Goal: Task Accomplishment & Management: Manage account settings

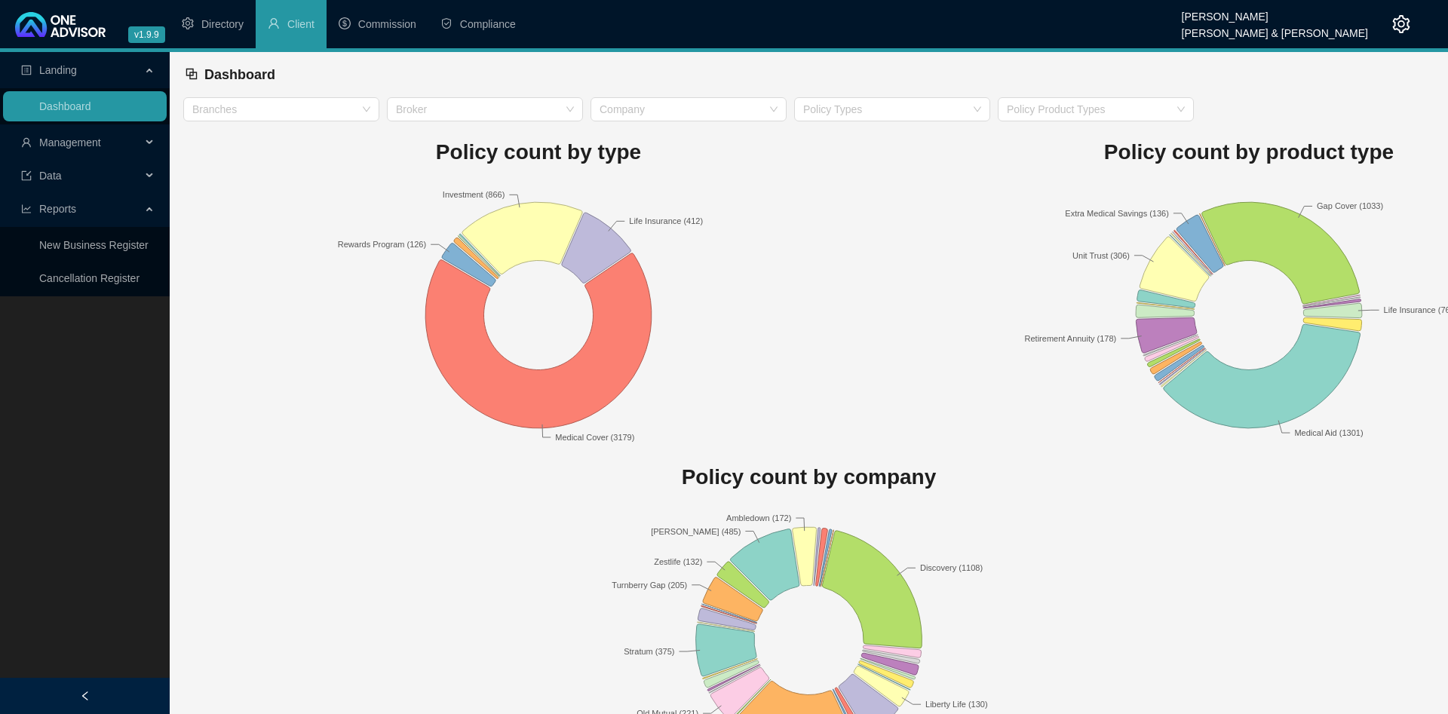
click at [127, 149] on span "Management" at bounding box center [81, 142] width 120 height 30
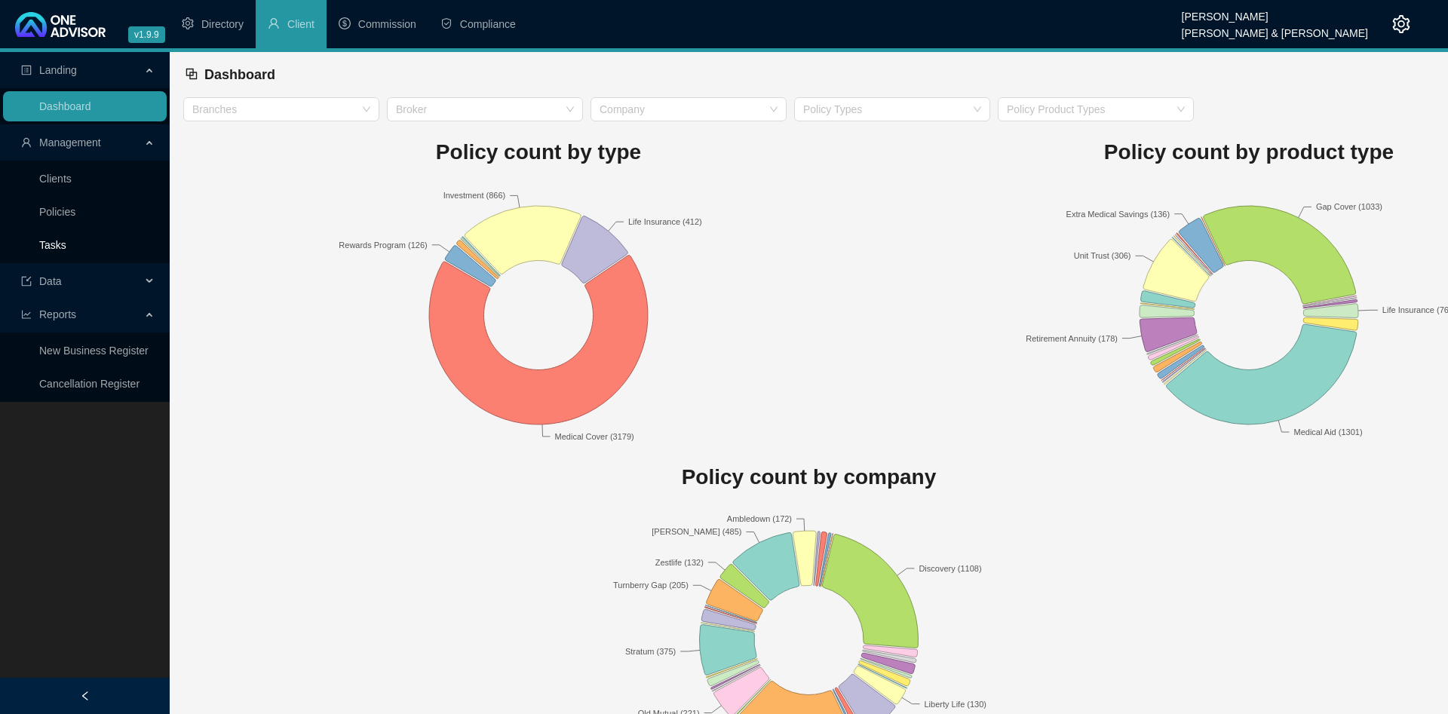
click at [66, 241] on link "Tasks" at bounding box center [52, 245] width 27 height 12
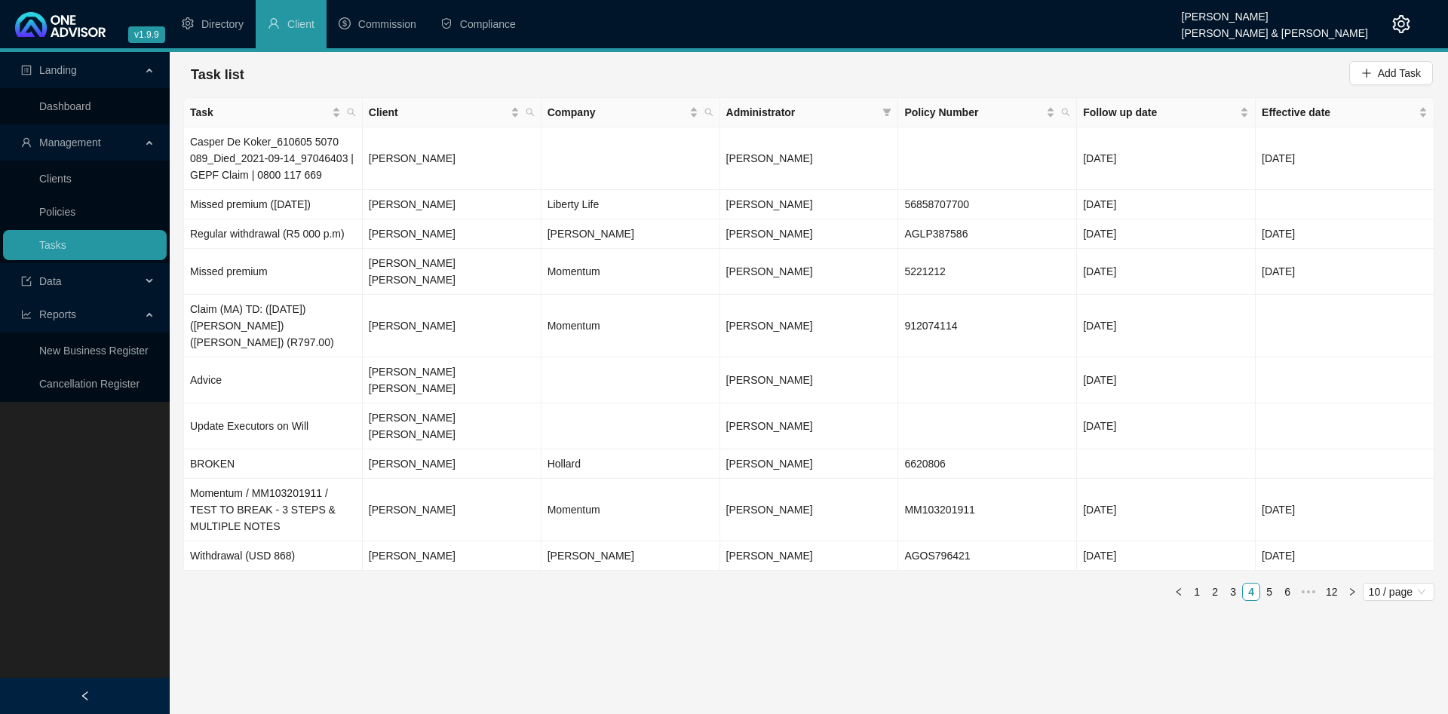
click at [566, 158] on td at bounding box center [631, 158] width 179 height 63
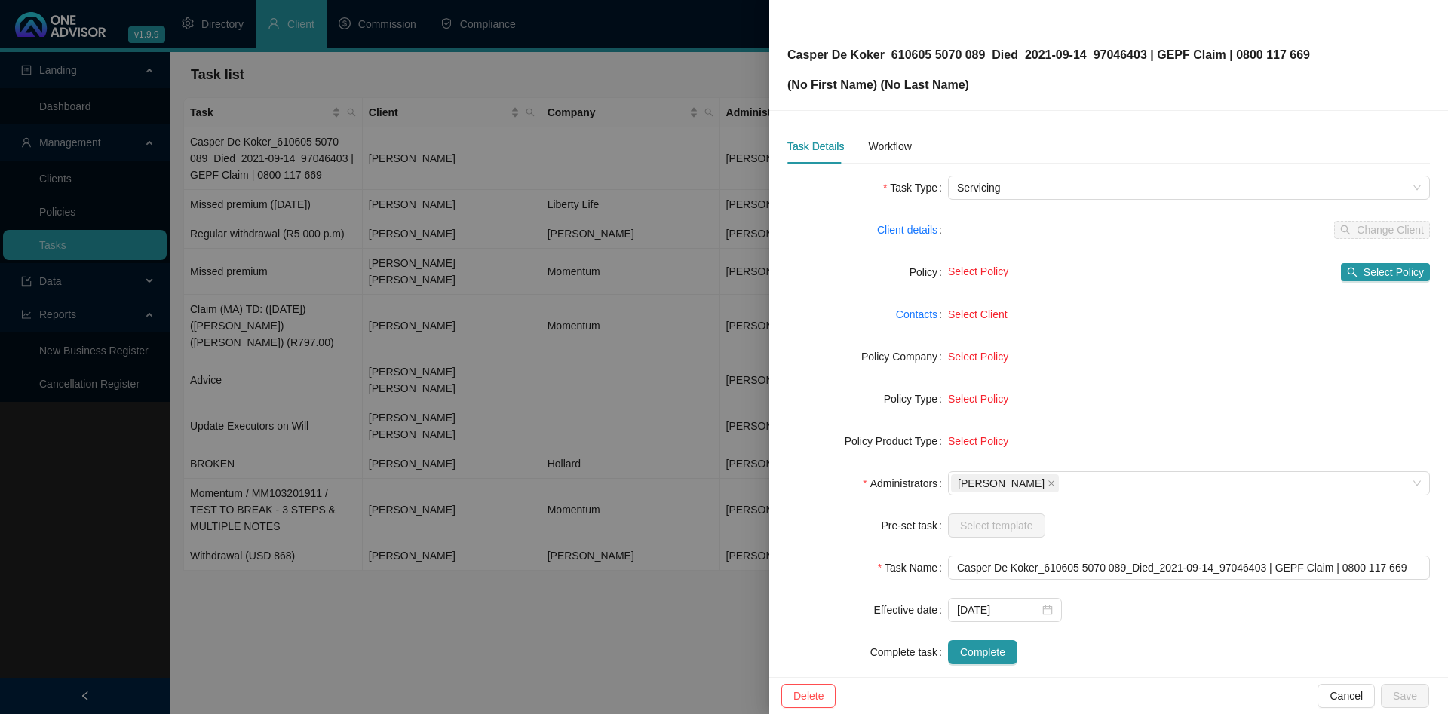
click at [347, 126] on div at bounding box center [724, 357] width 1448 height 714
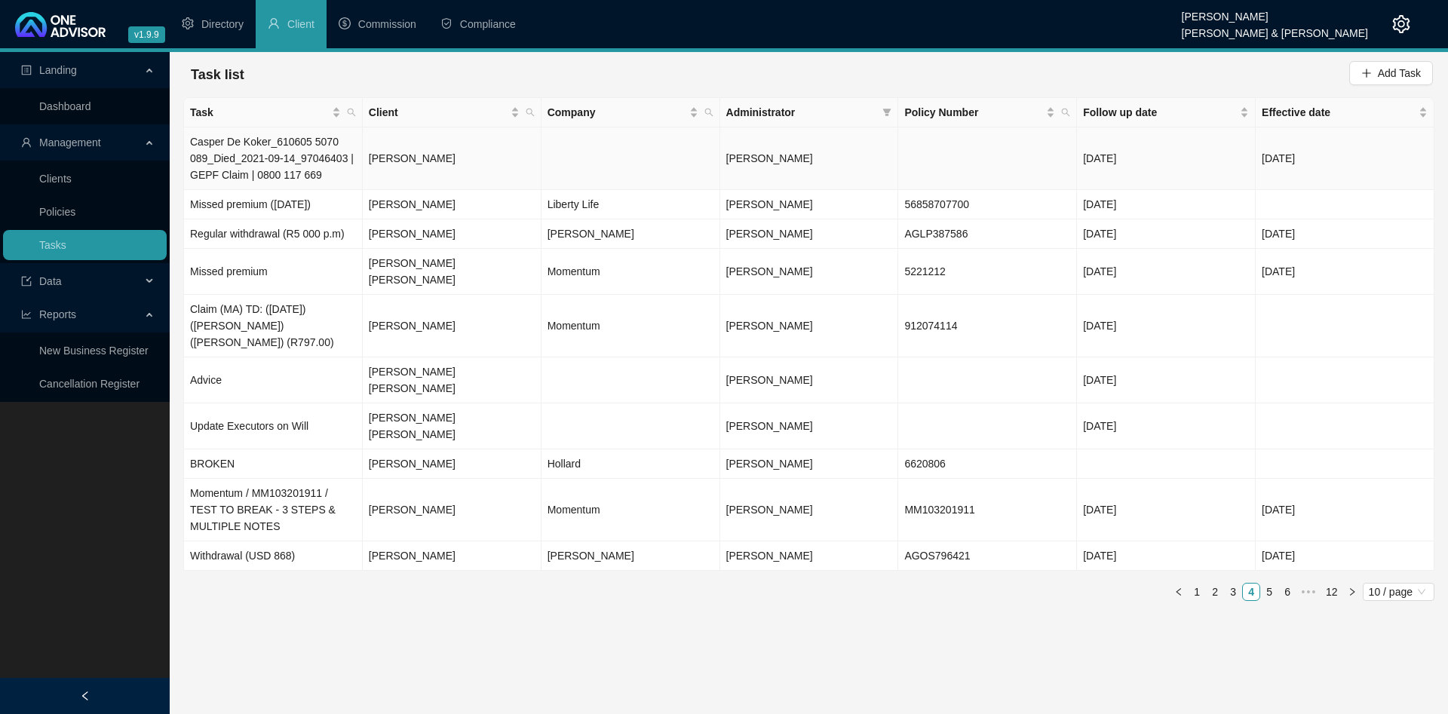
click at [305, 160] on td "Casper De Koker_610605 5070 089_Died_2021-09-14_97046403 | GEPF Claim | 0800 11…" at bounding box center [273, 158] width 179 height 63
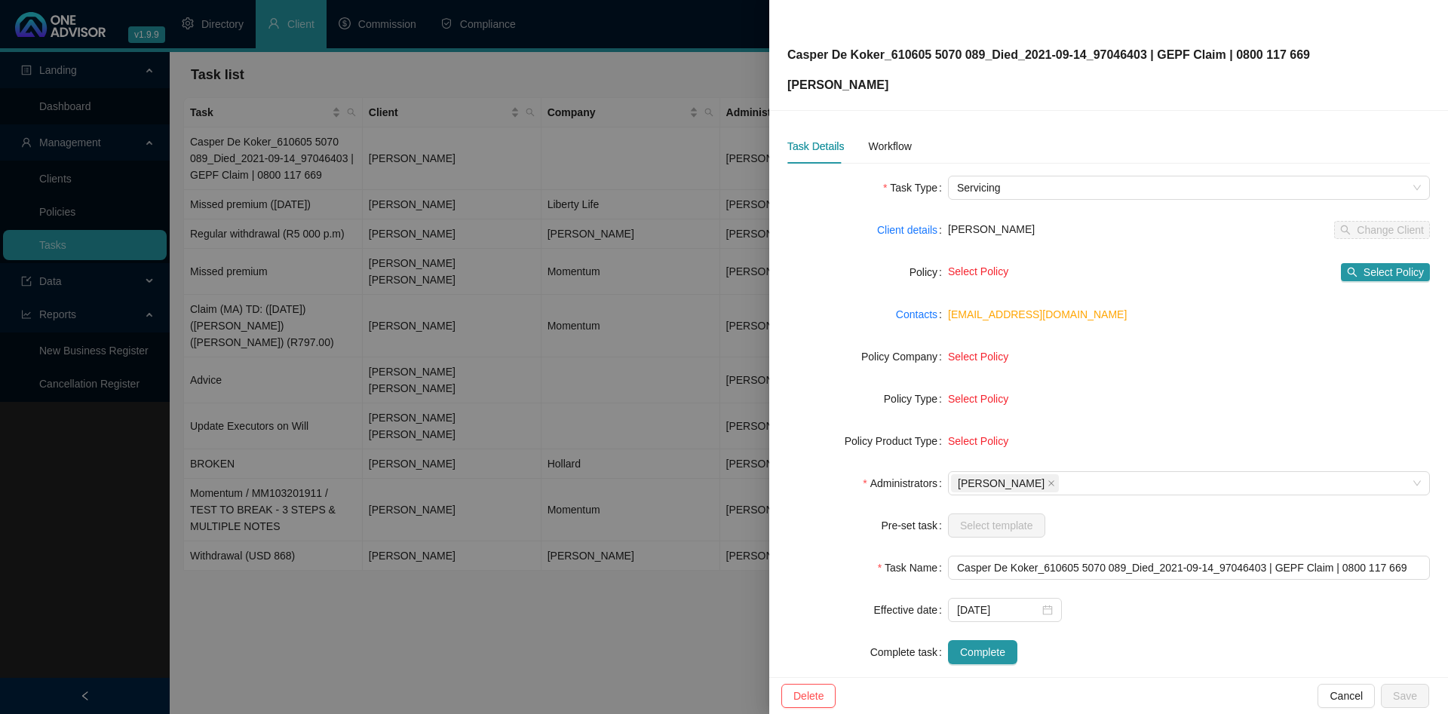
click at [542, 99] on div at bounding box center [724, 357] width 1448 height 714
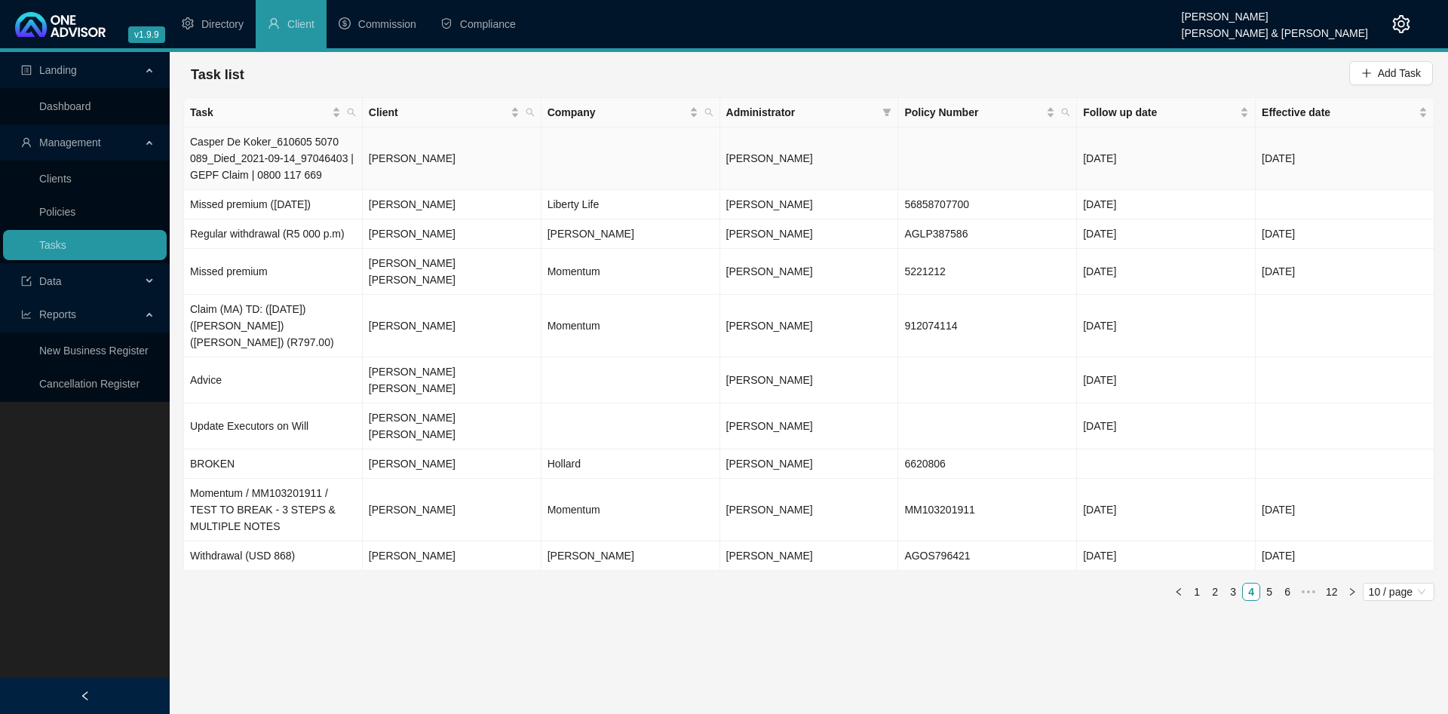
click at [336, 171] on td "Casper De Koker_610605 5070 089_Died_2021-09-14_97046403 | GEPF Claim | 0800 11…" at bounding box center [273, 158] width 179 height 63
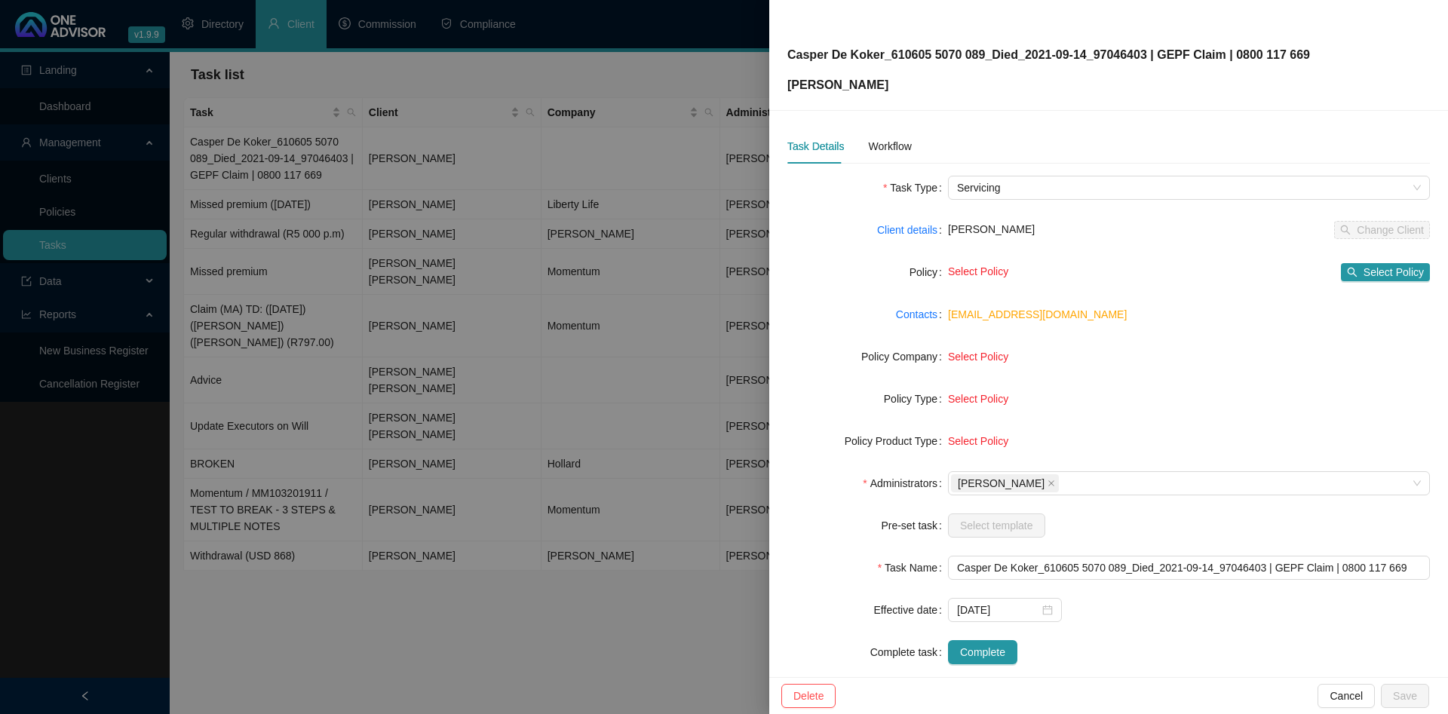
click at [470, 158] on div at bounding box center [724, 357] width 1448 height 714
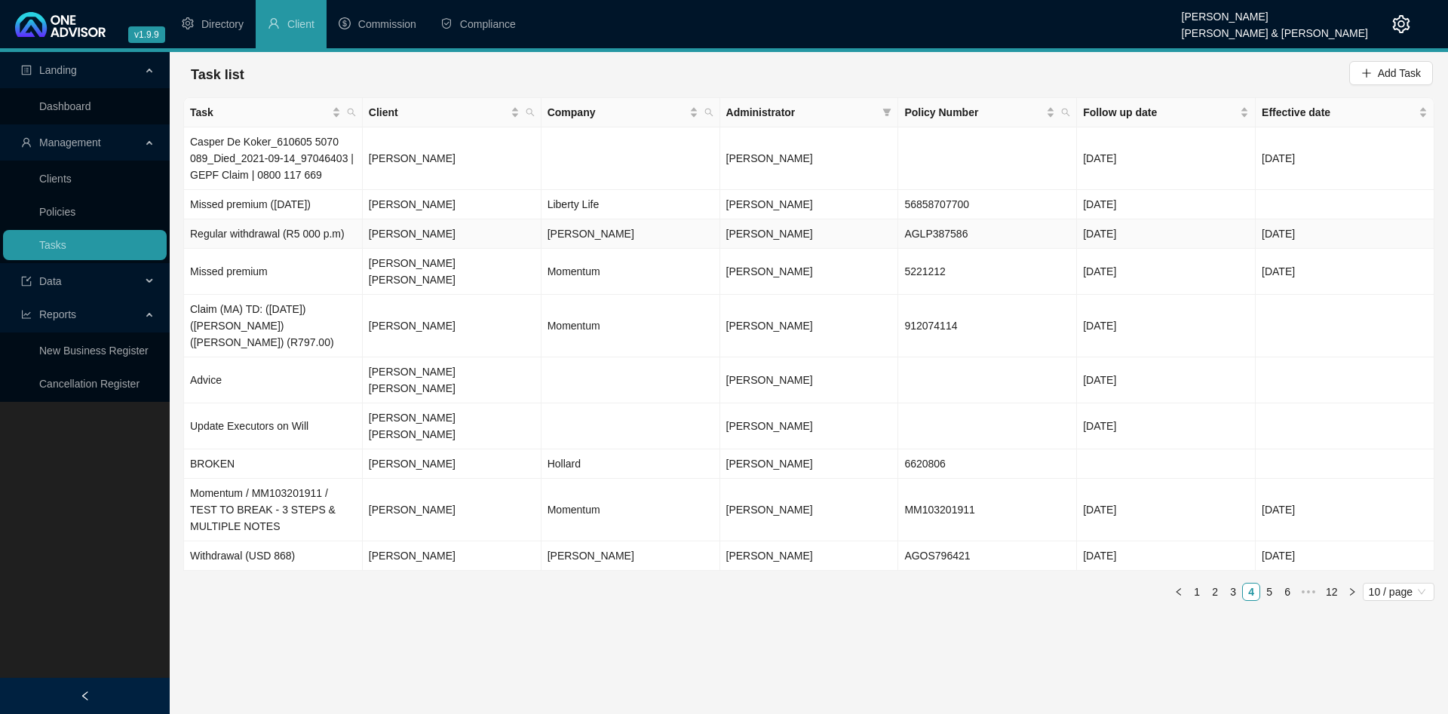
click at [483, 228] on td "[PERSON_NAME]" at bounding box center [452, 233] width 179 height 29
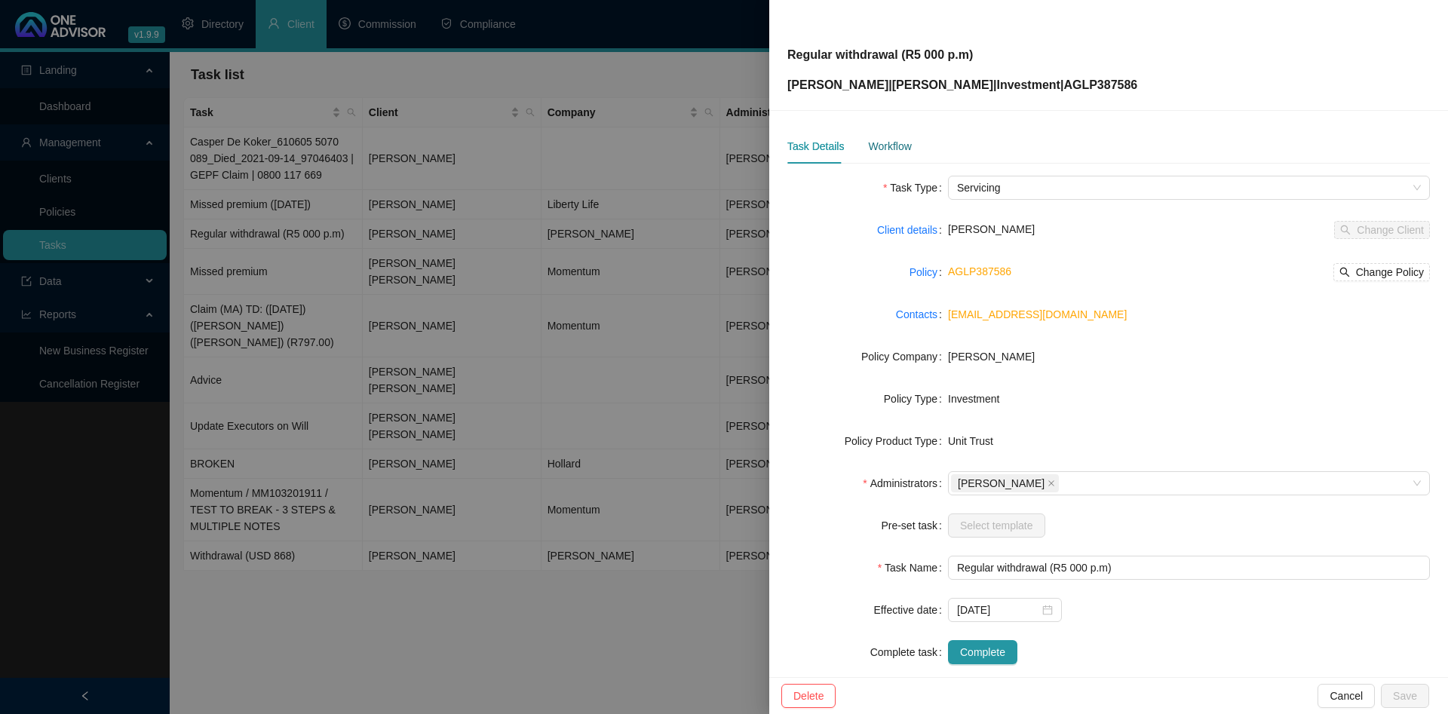
click at [883, 149] on div "Workflow" at bounding box center [889, 146] width 43 height 17
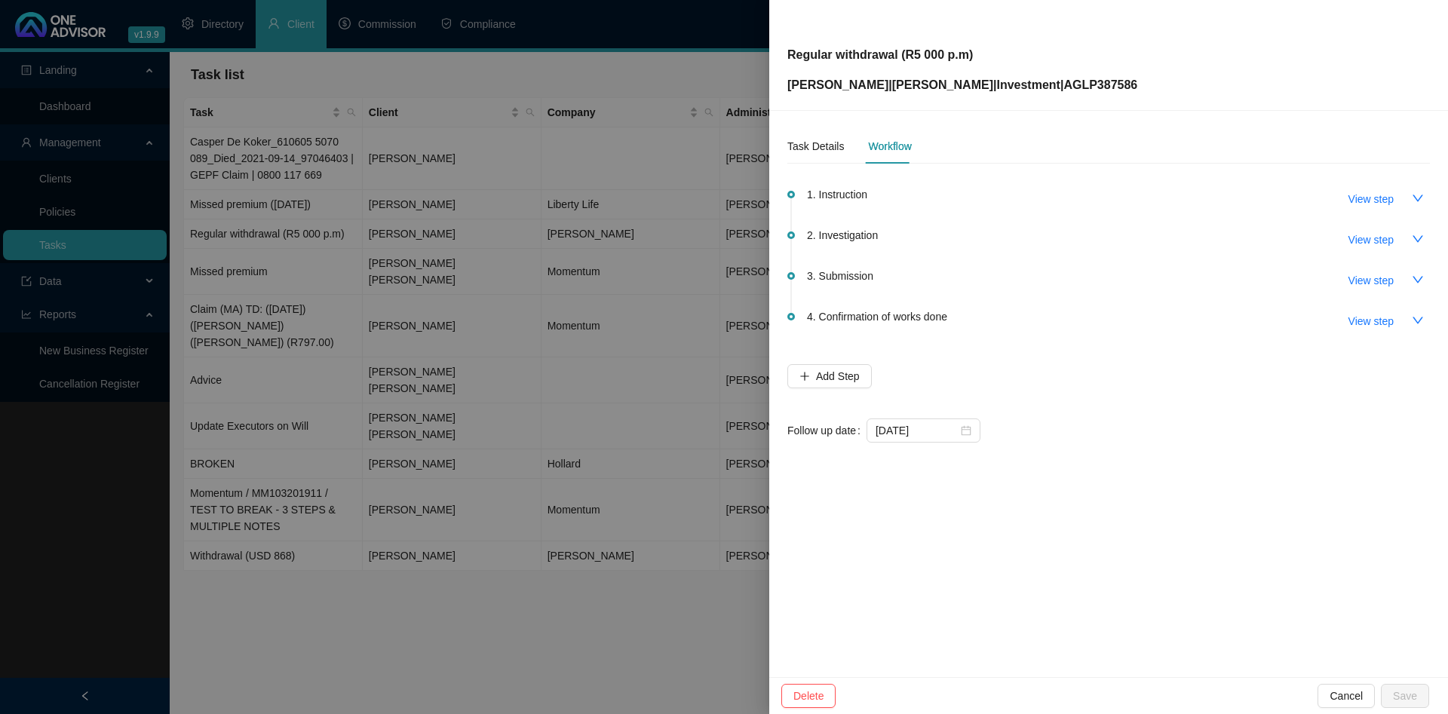
click at [354, 268] on div at bounding box center [724, 357] width 1448 height 714
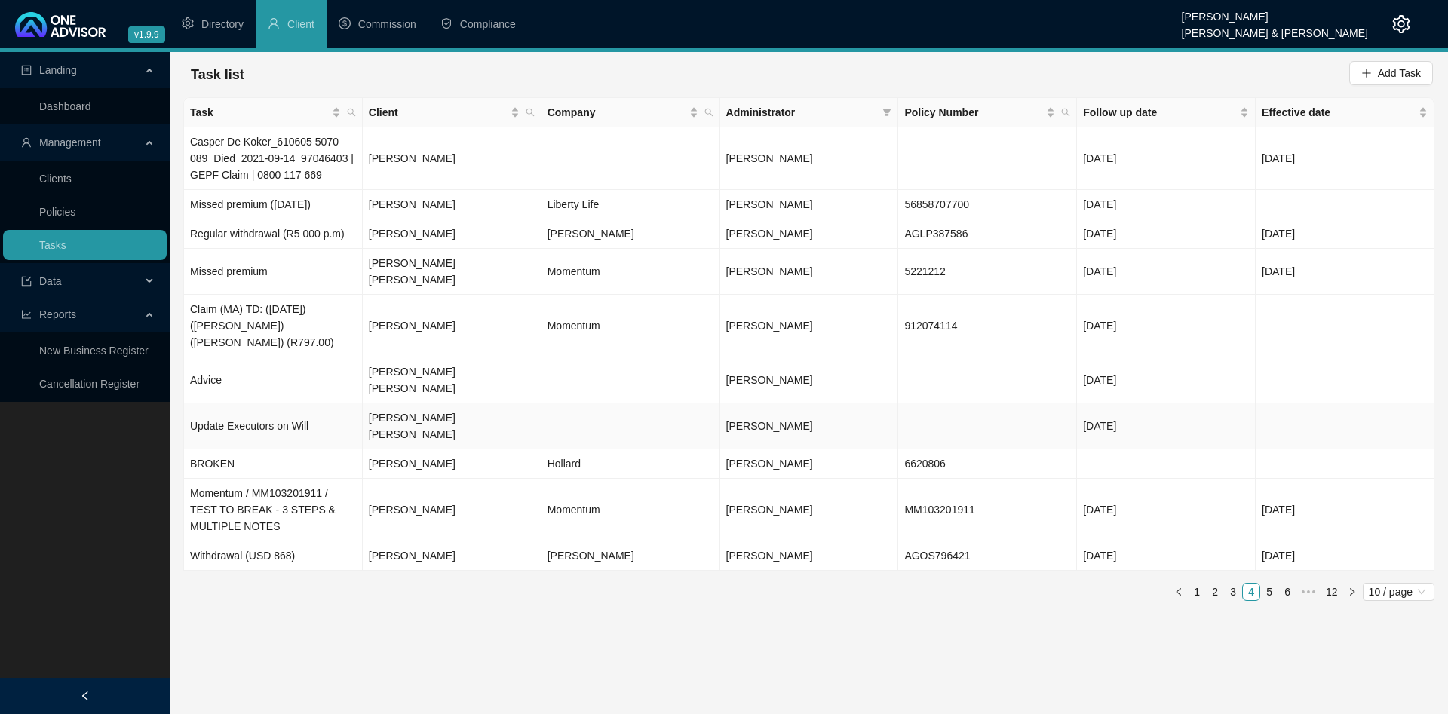
click at [259, 404] on td "Update Executors on Will" at bounding box center [273, 427] width 179 height 46
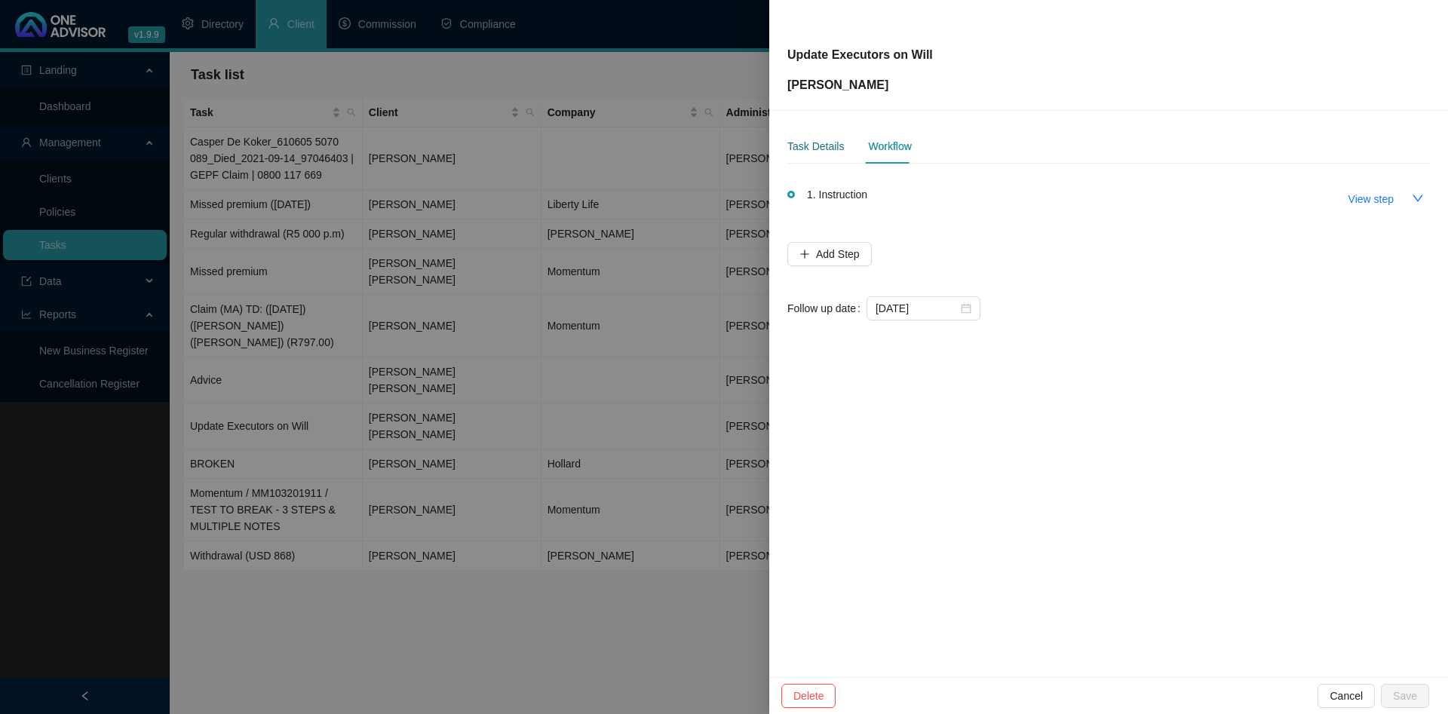
click at [818, 152] on div "Task Details" at bounding box center [815, 146] width 57 height 17
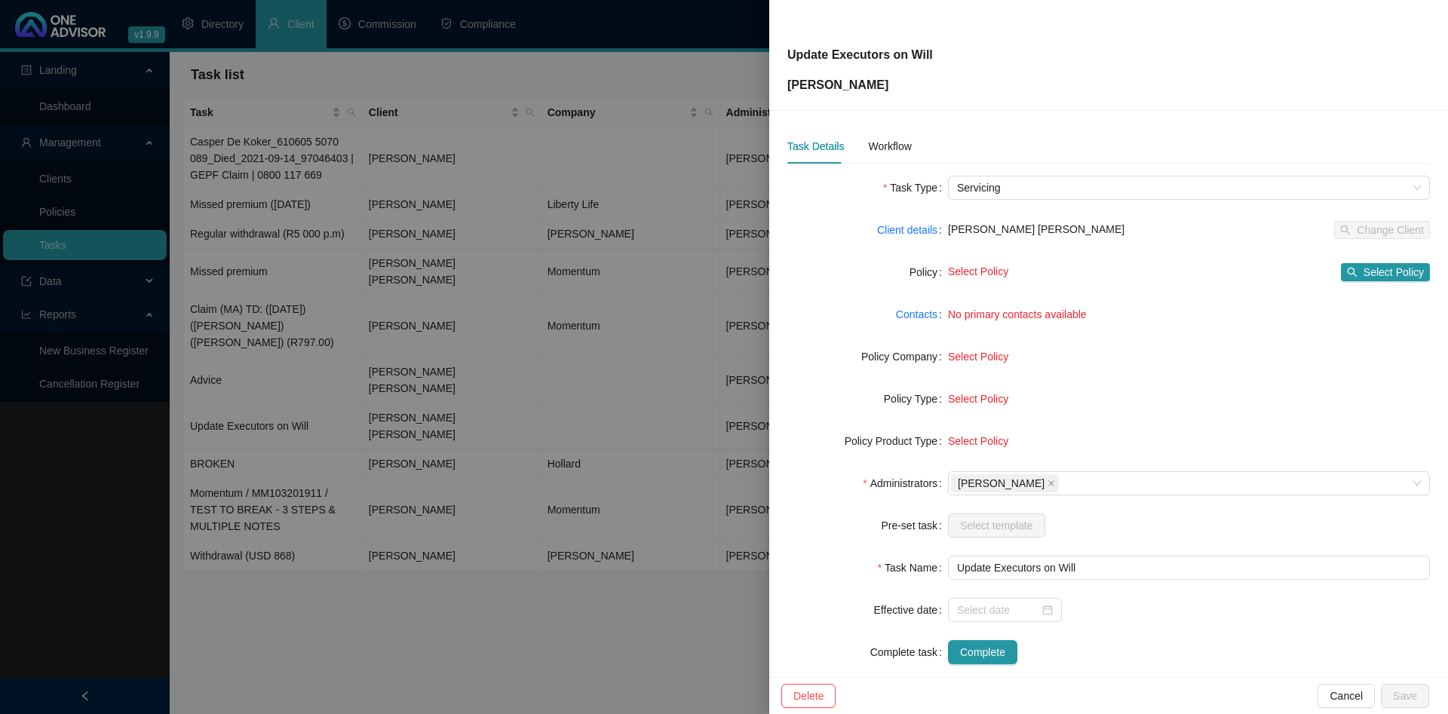
click at [397, 147] on div at bounding box center [724, 357] width 1448 height 714
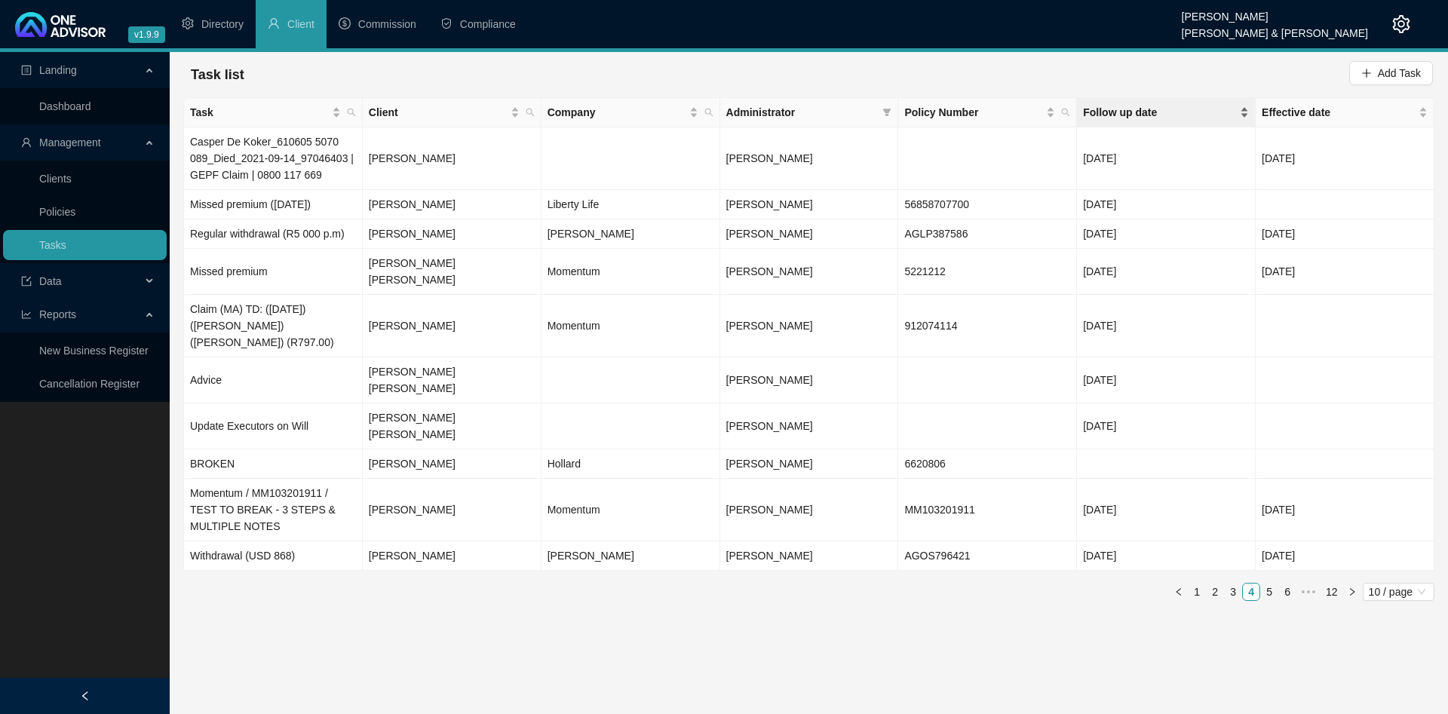
click at [1132, 109] on span "Follow up date" at bounding box center [1160, 112] width 154 height 17
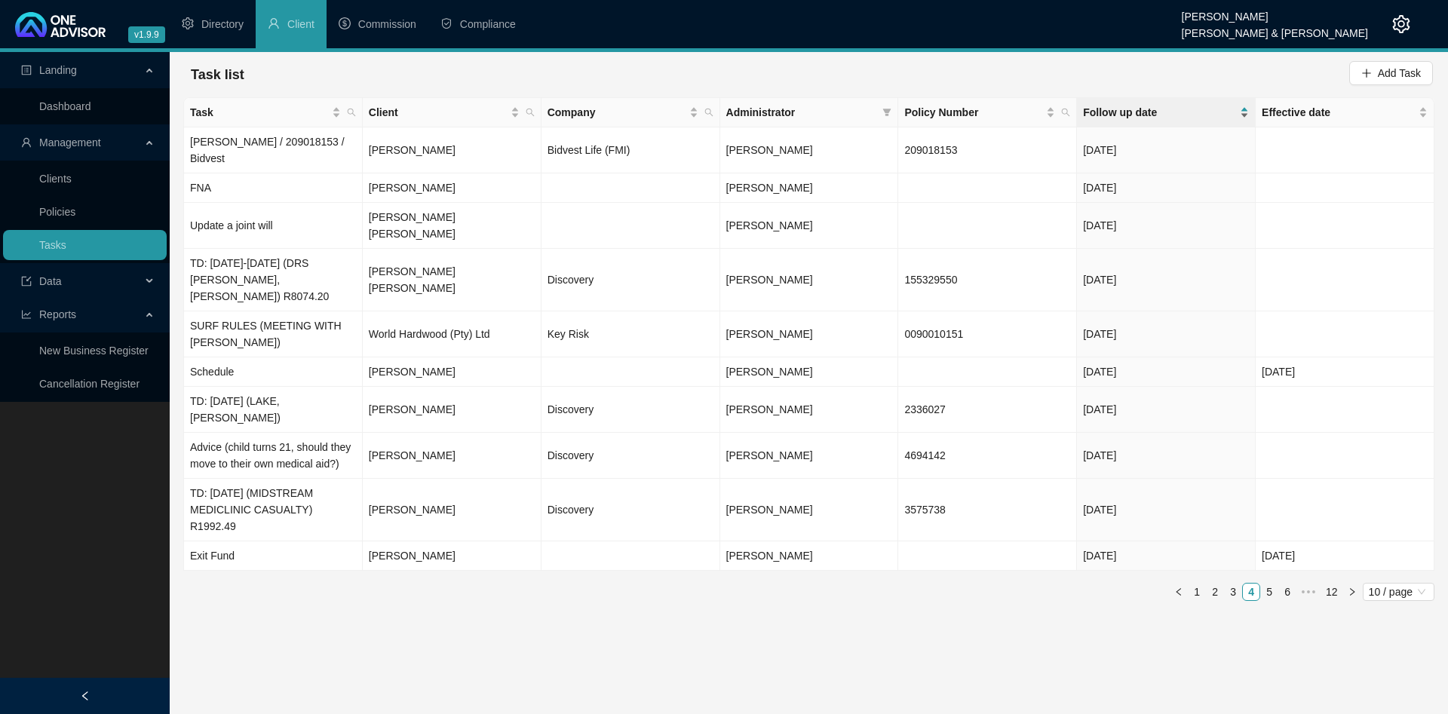
click at [1131, 113] on span "Follow up date" at bounding box center [1160, 112] width 154 height 17
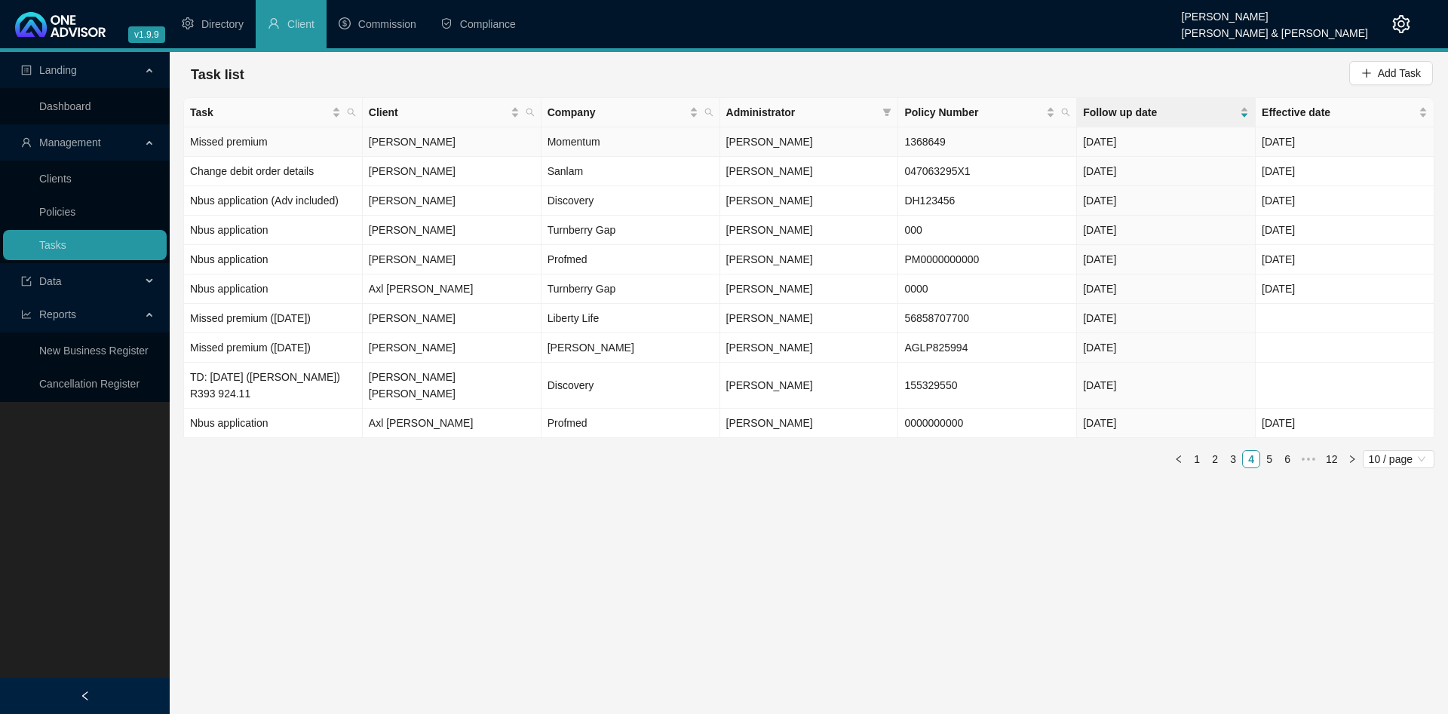
click at [296, 144] on td "Missed premium" at bounding box center [273, 141] width 179 height 29
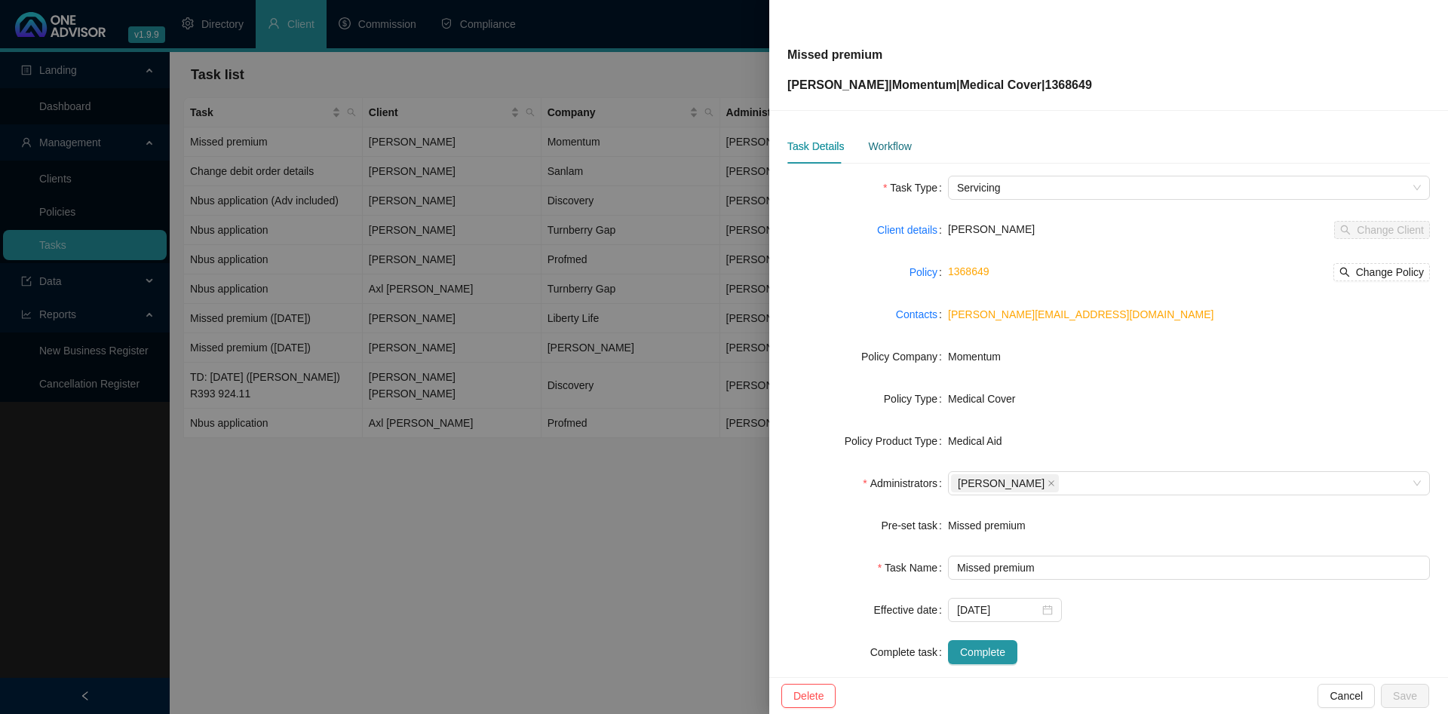
click at [893, 140] on div "Workflow" at bounding box center [889, 146] width 43 height 17
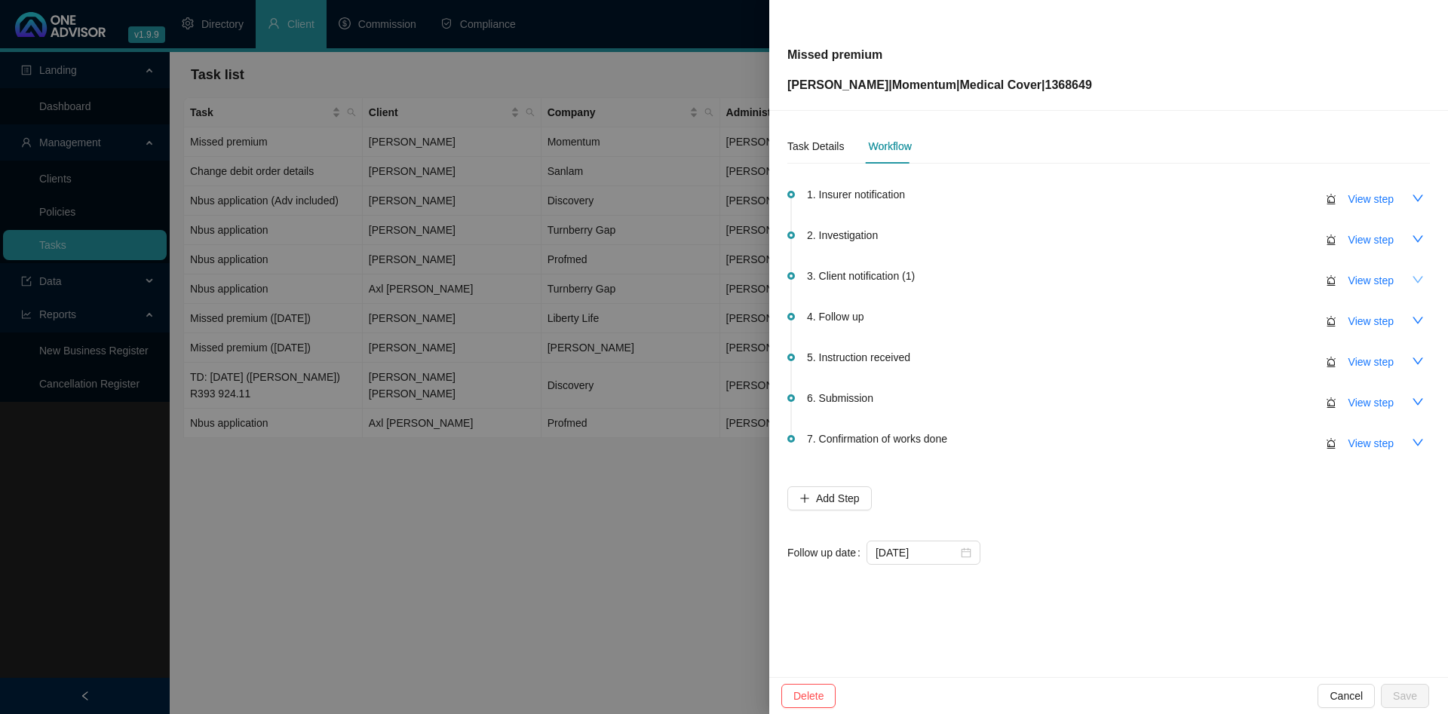
click at [1418, 272] on button "button" at bounding box center [1418, 280] width 24 height 24
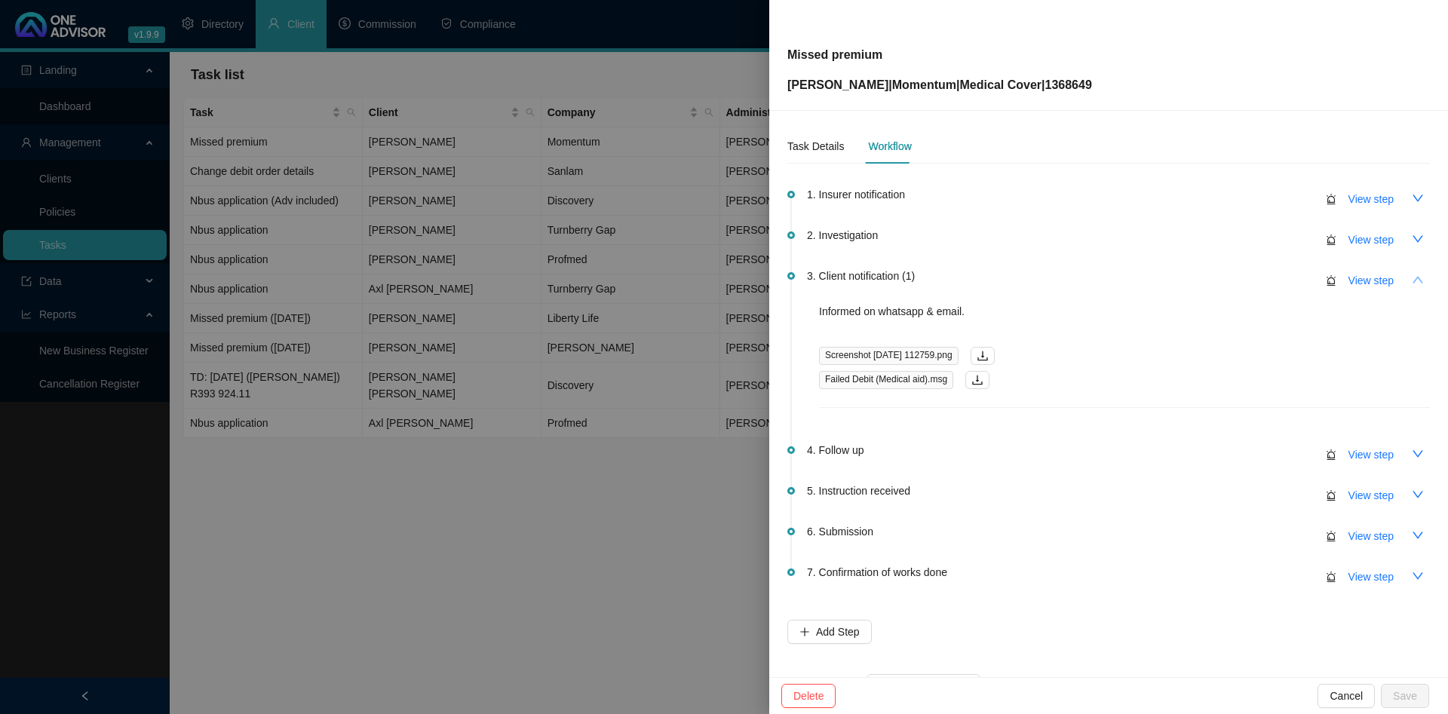
click at [1418, 272] on button "button" at bounding box center [1418, 280] width 24 height 24
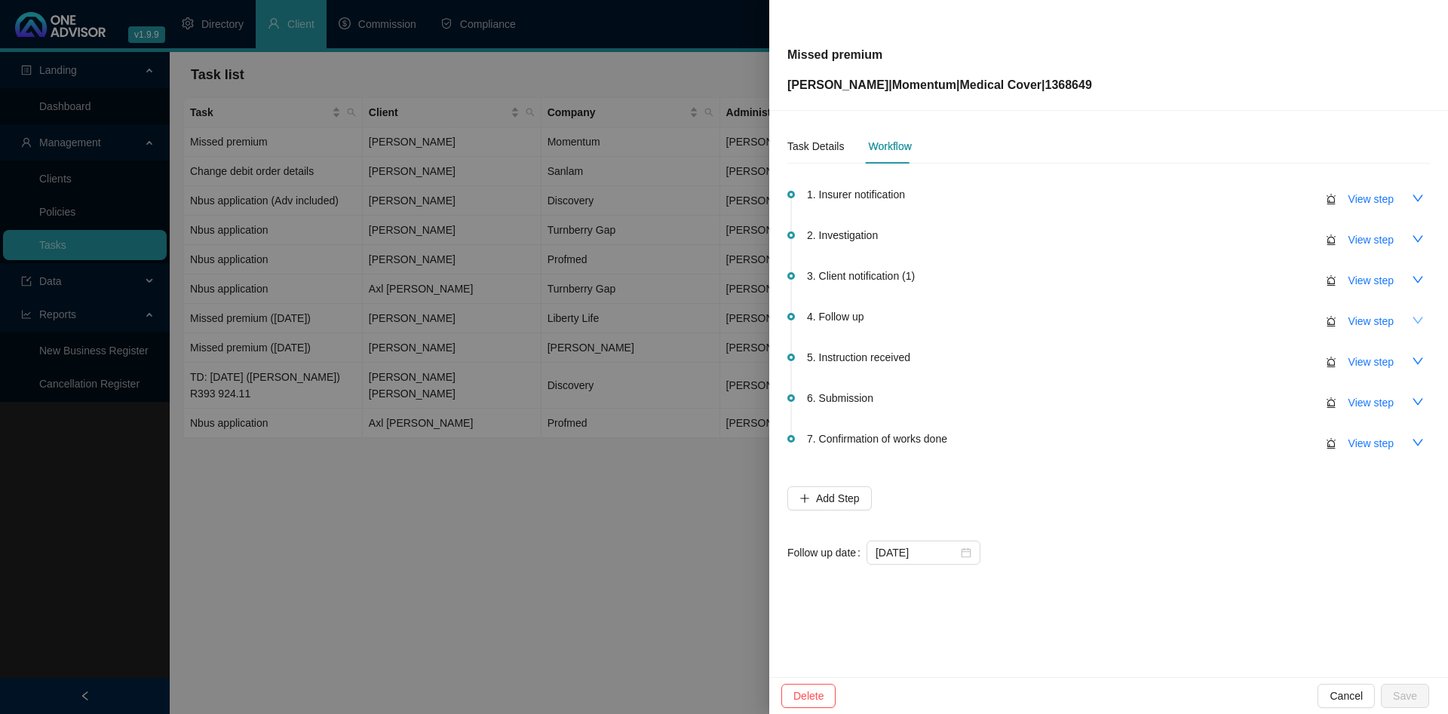
click at [1413, 316] on icon "down" at bounding box center [1418, 321] width 12 height 12
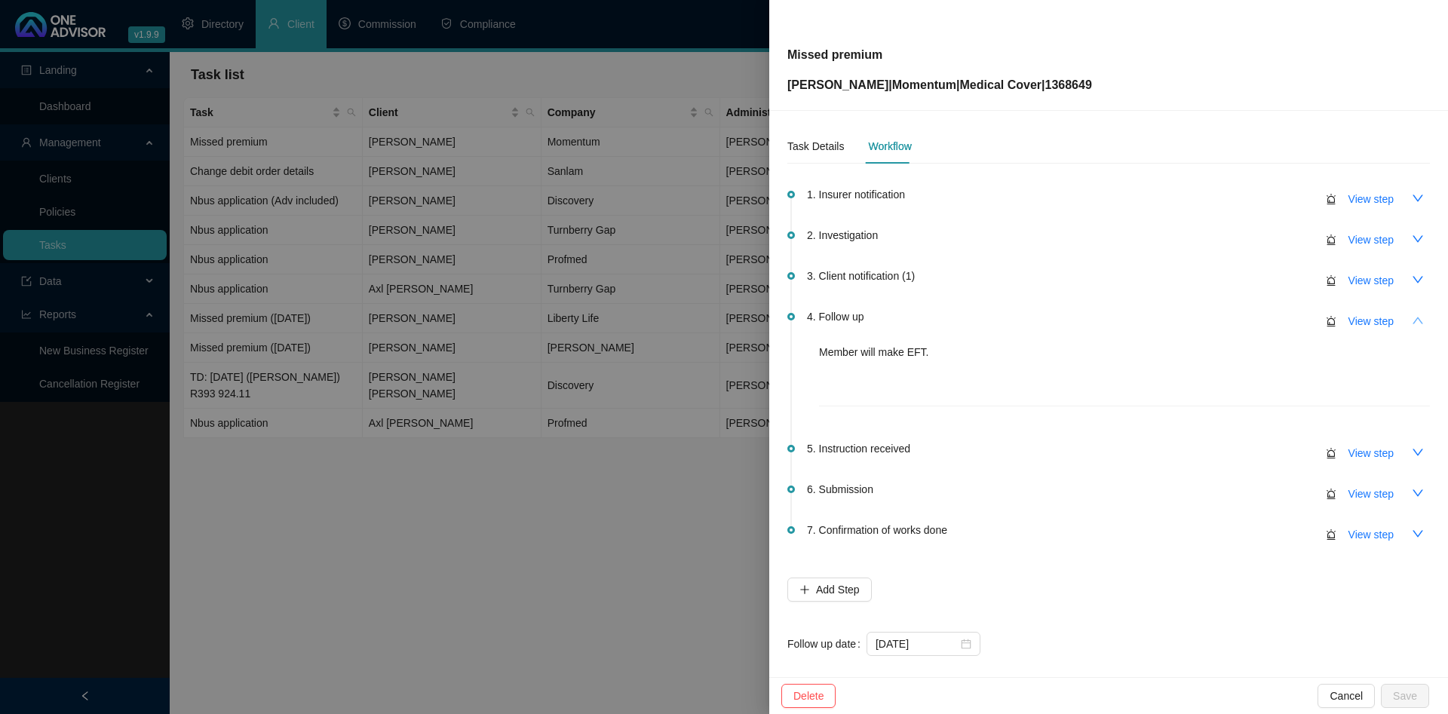
click at [1413, 316] on icon "up" at bounding box center [1418, 321] width 12 height 12
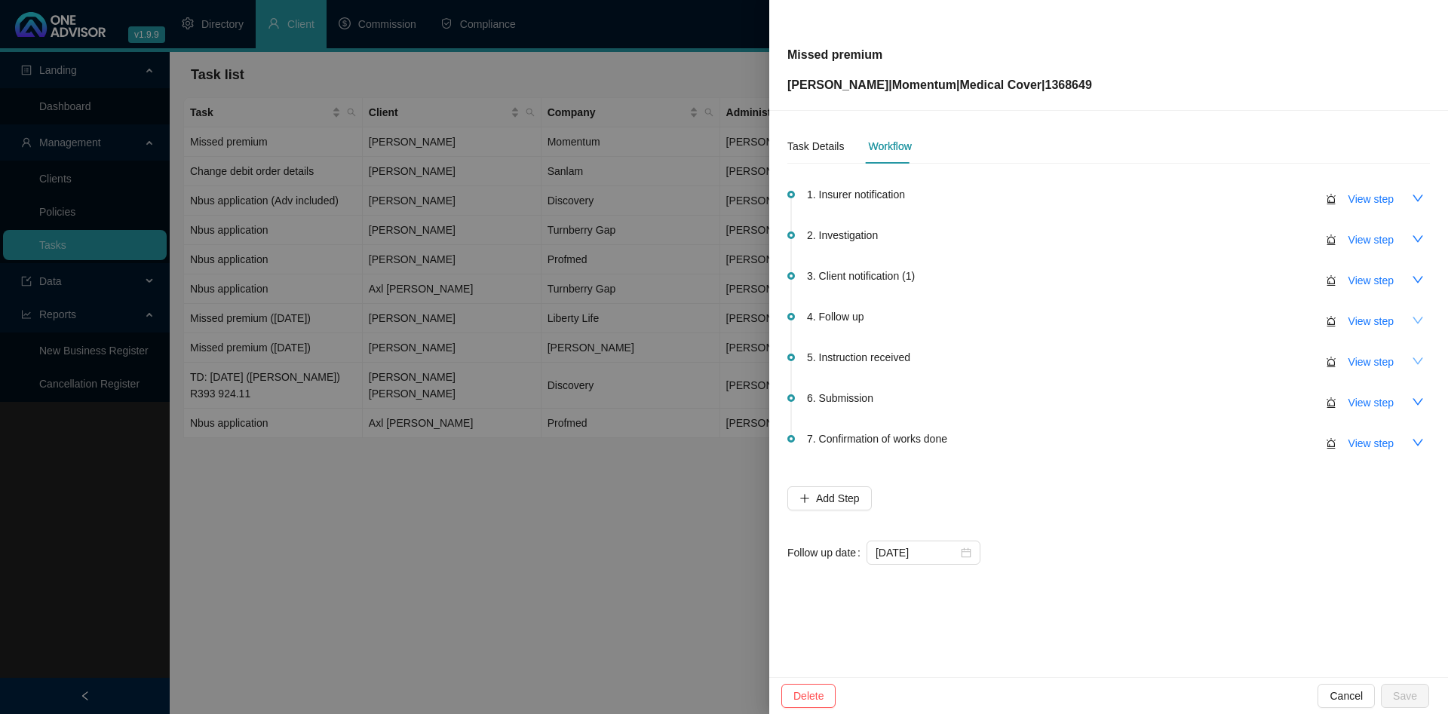
click at [1417, 364] on icon "down" at bounding box center [1418, 361] width 12 height 12
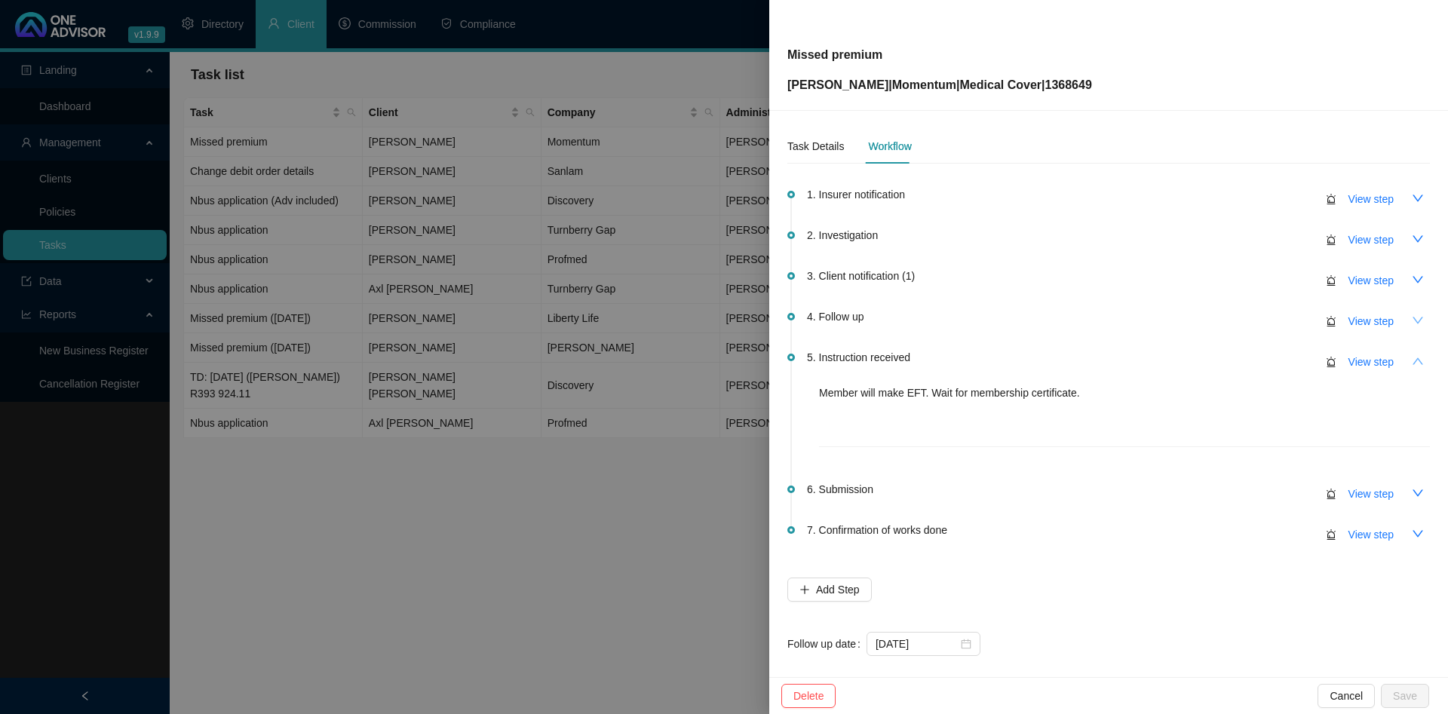
click at [1417, 364] on icon "up" at bounding box center [1418, 361] width 12 height 12
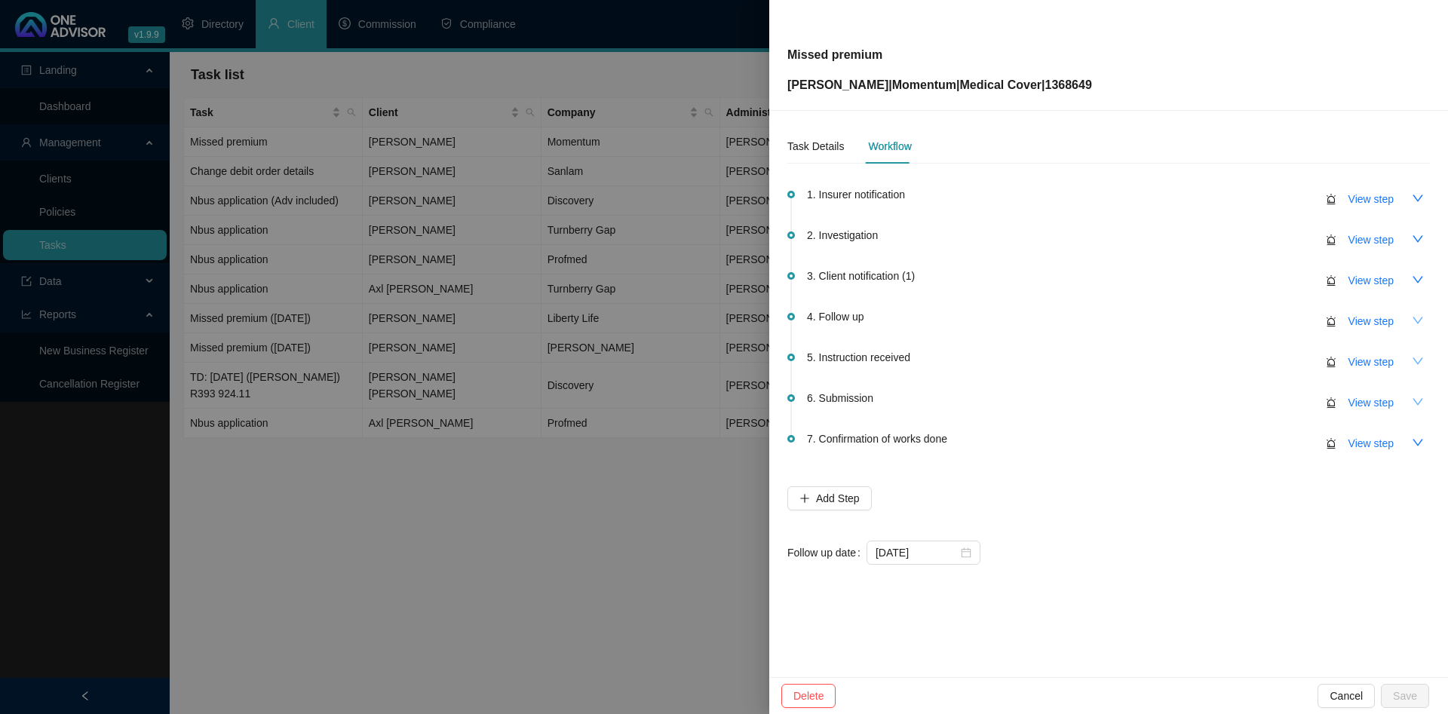
click at [1413, 394] on button "button" at bounding box center [1418, 402] width 24 height 24
click at [1414, 281] on icon "down" at bounding box center [1418, 280] width 12 height 12
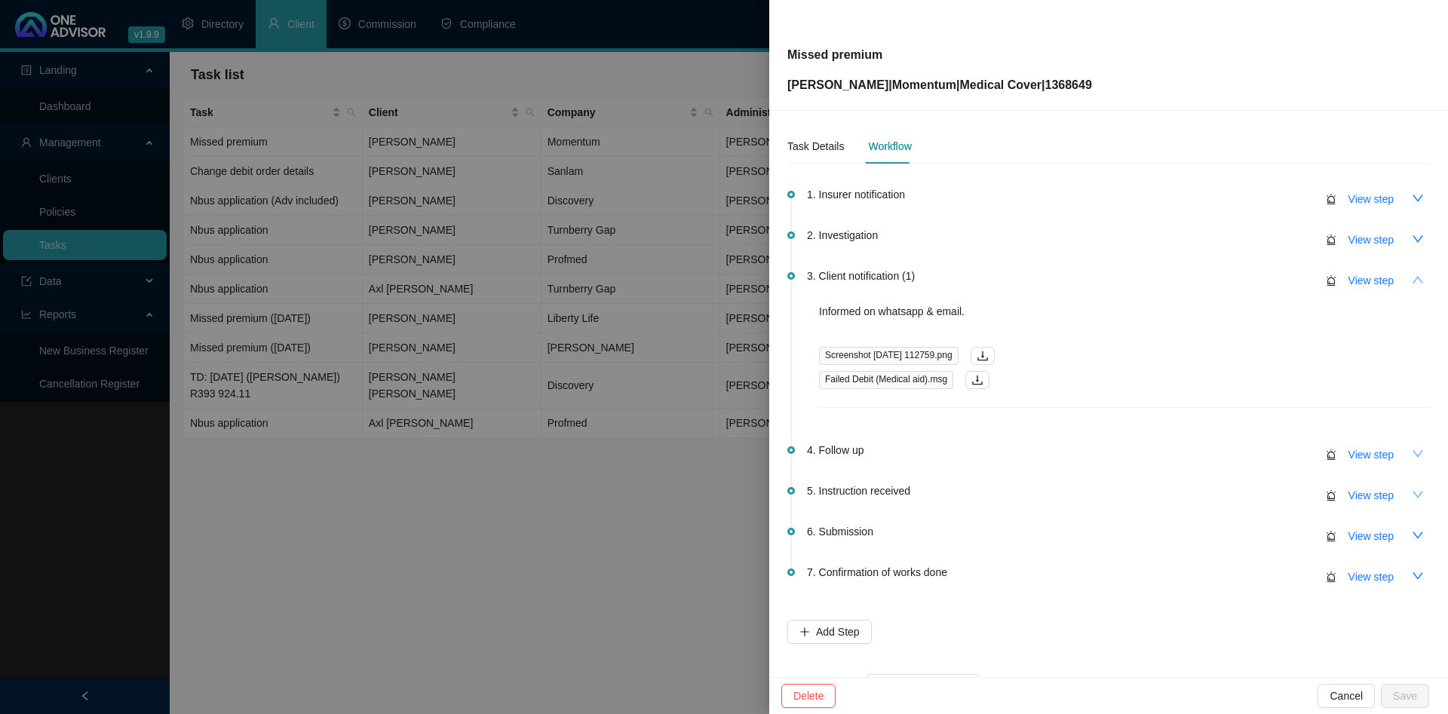
click at [1414, 281] on icon "up" at bounding box center [1418, 279] width 11 height 7
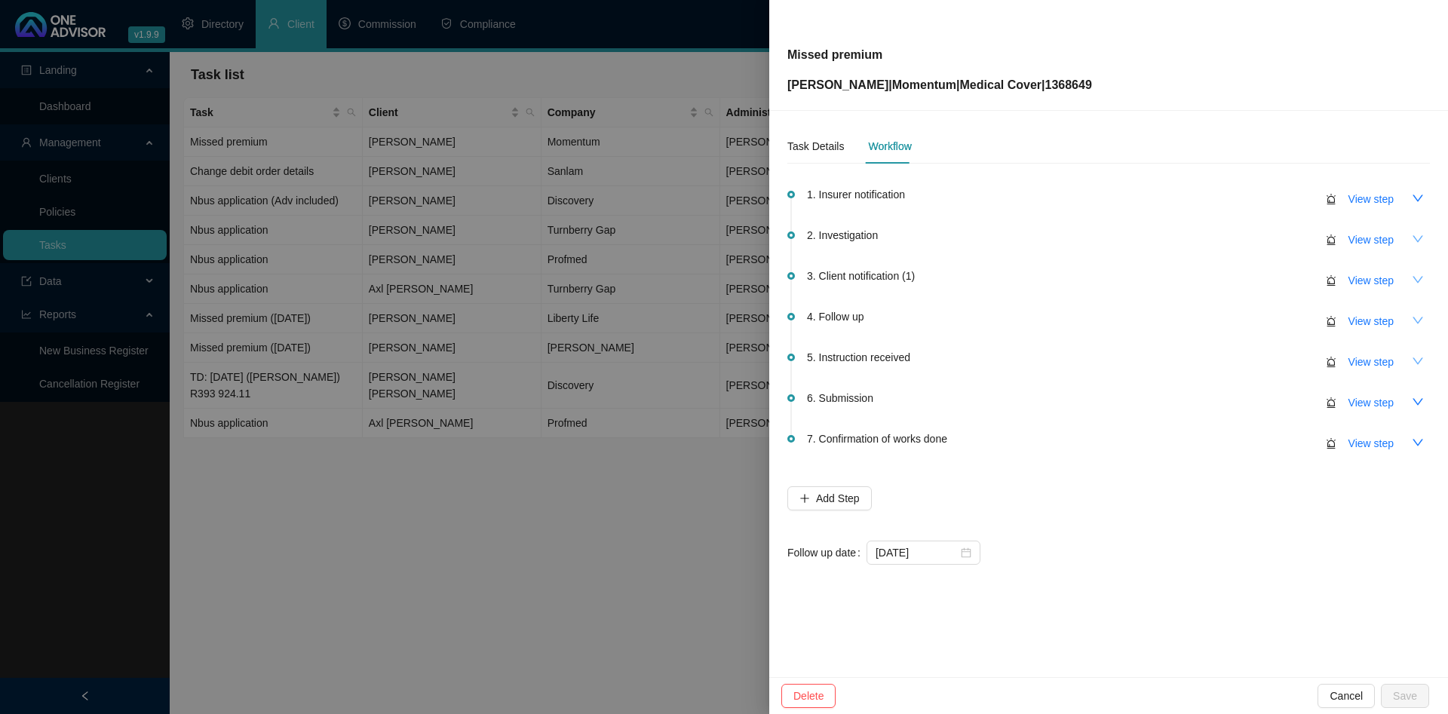
click at [1419, 232] on button "button" at bounding box center [1418, 239] width 24 height 24
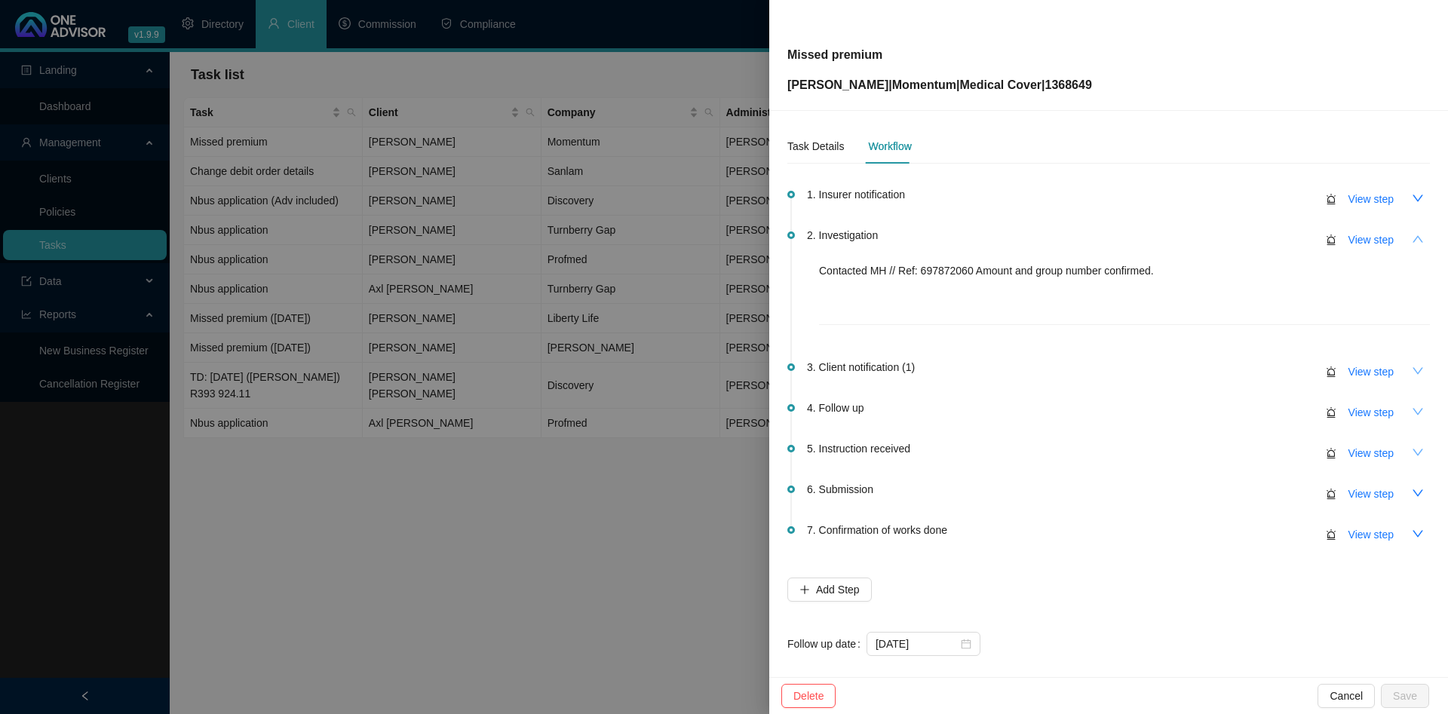
click at [1419, 232] on button "button" at bounding box center [1418, 239] width 24 height 24
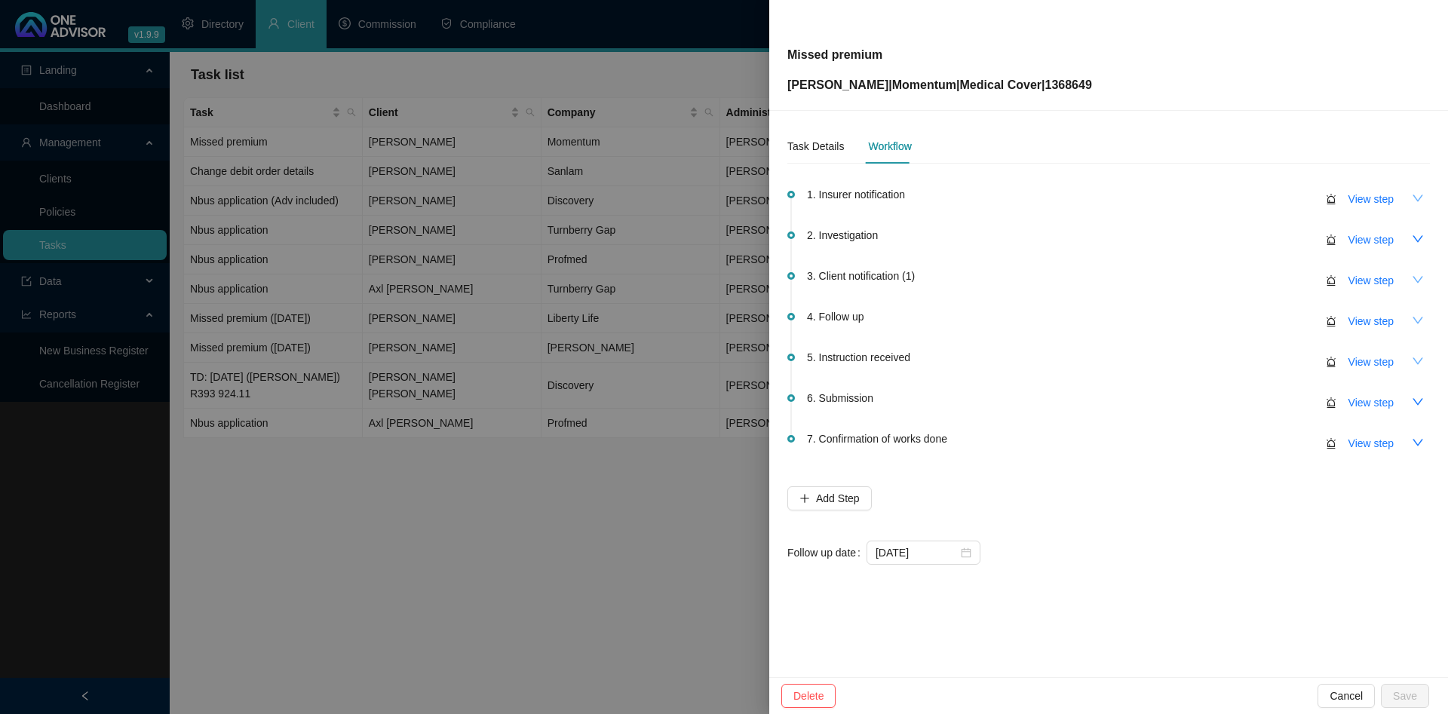
click at [1419, 201] on icon "down" at bounding box center [1418, 198] width 12 height 12
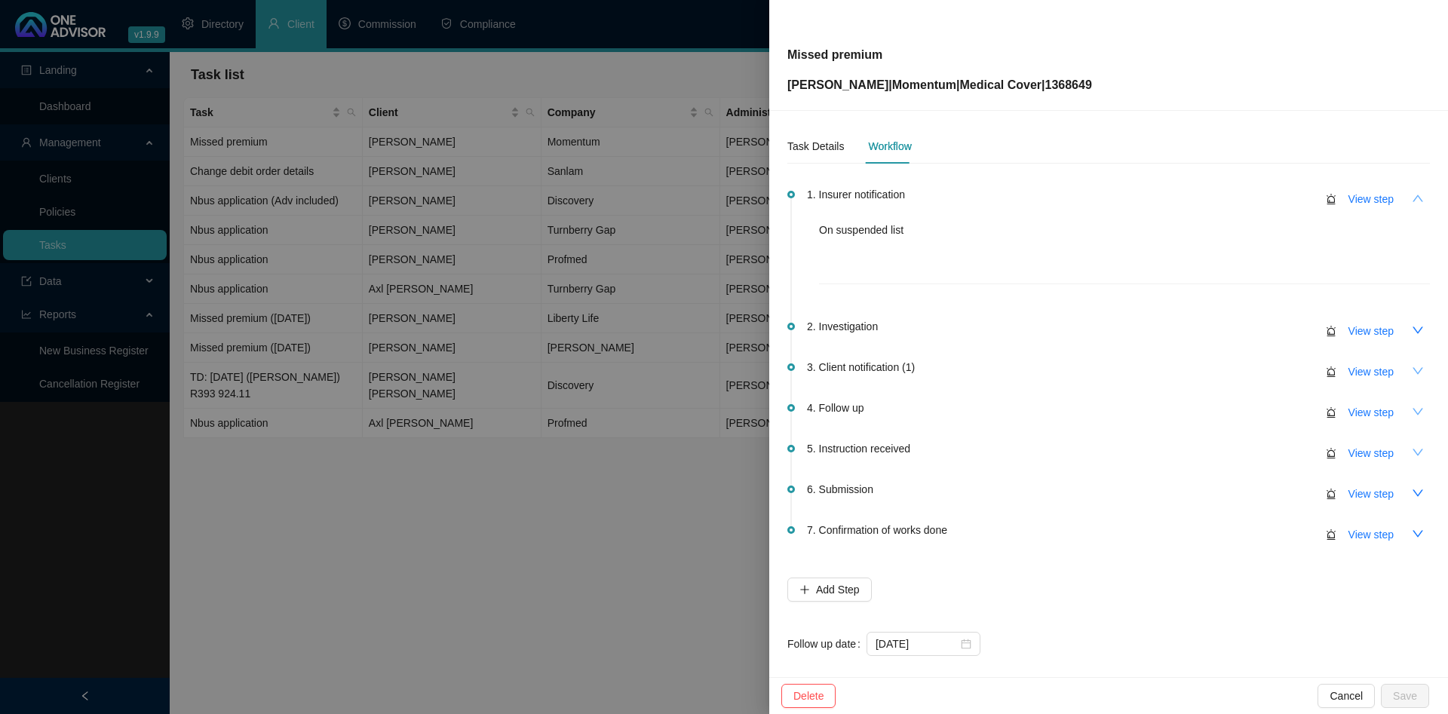
click at [1419, 201] on icon "up" at bounding box center [1418, 198] width 12 height 12
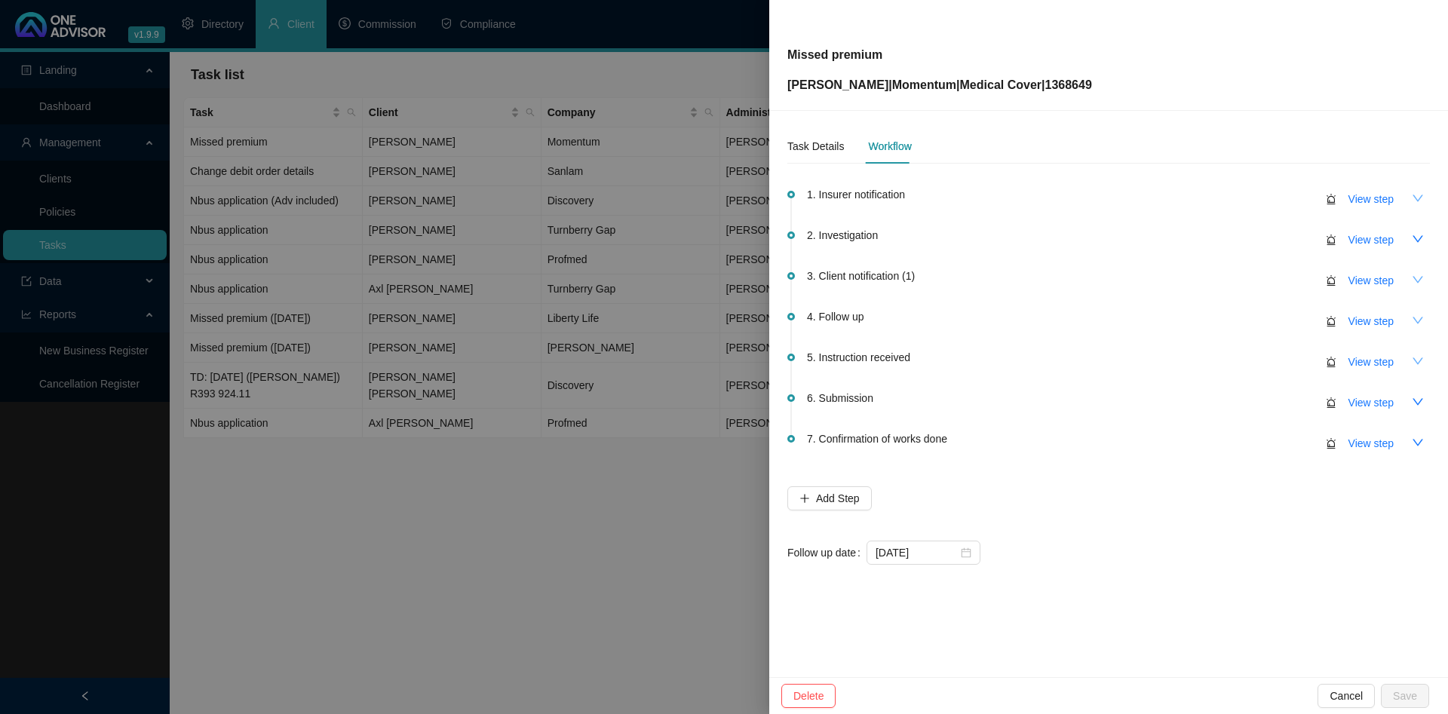
click at [370, 334] on div at bounding box center [724, 357] width 1448 height 714
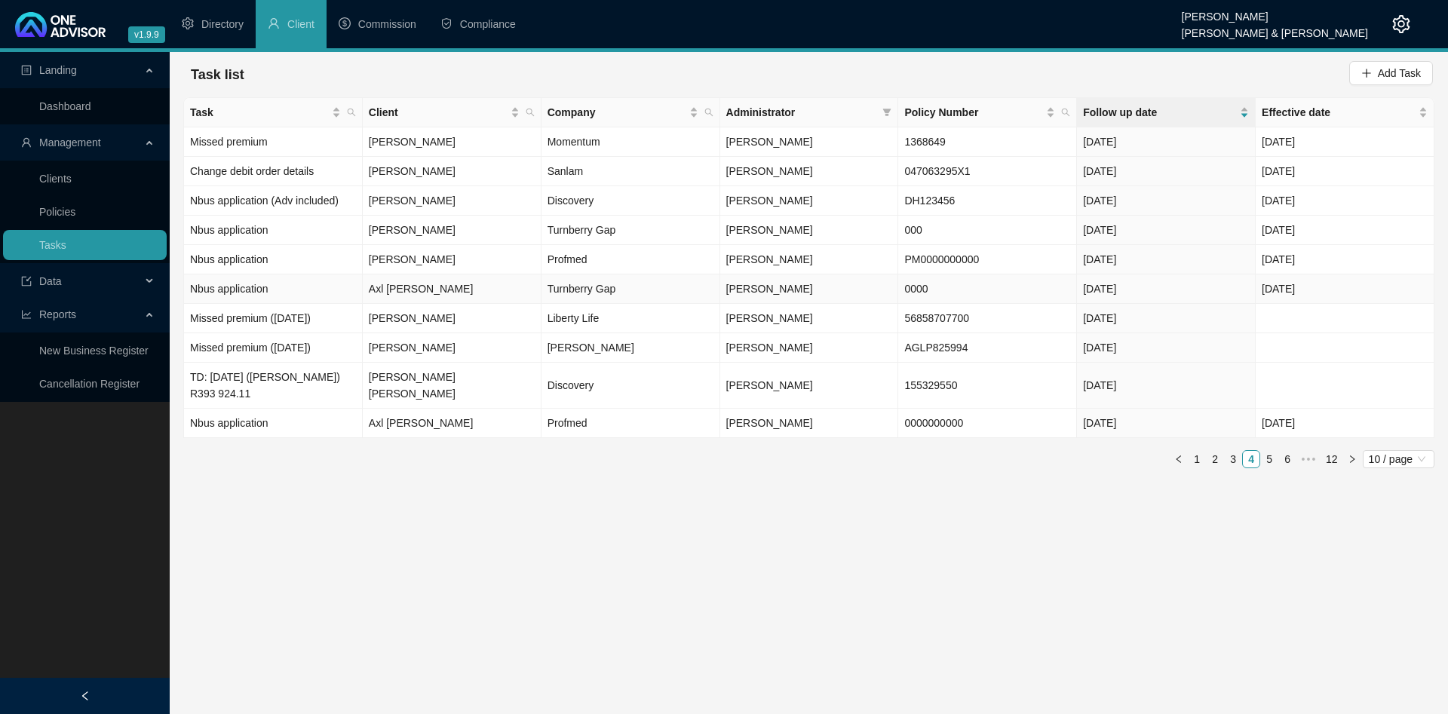
click at [306, 293] on td "Nbus application" at bounding box center [273, 289] width 179 height 29
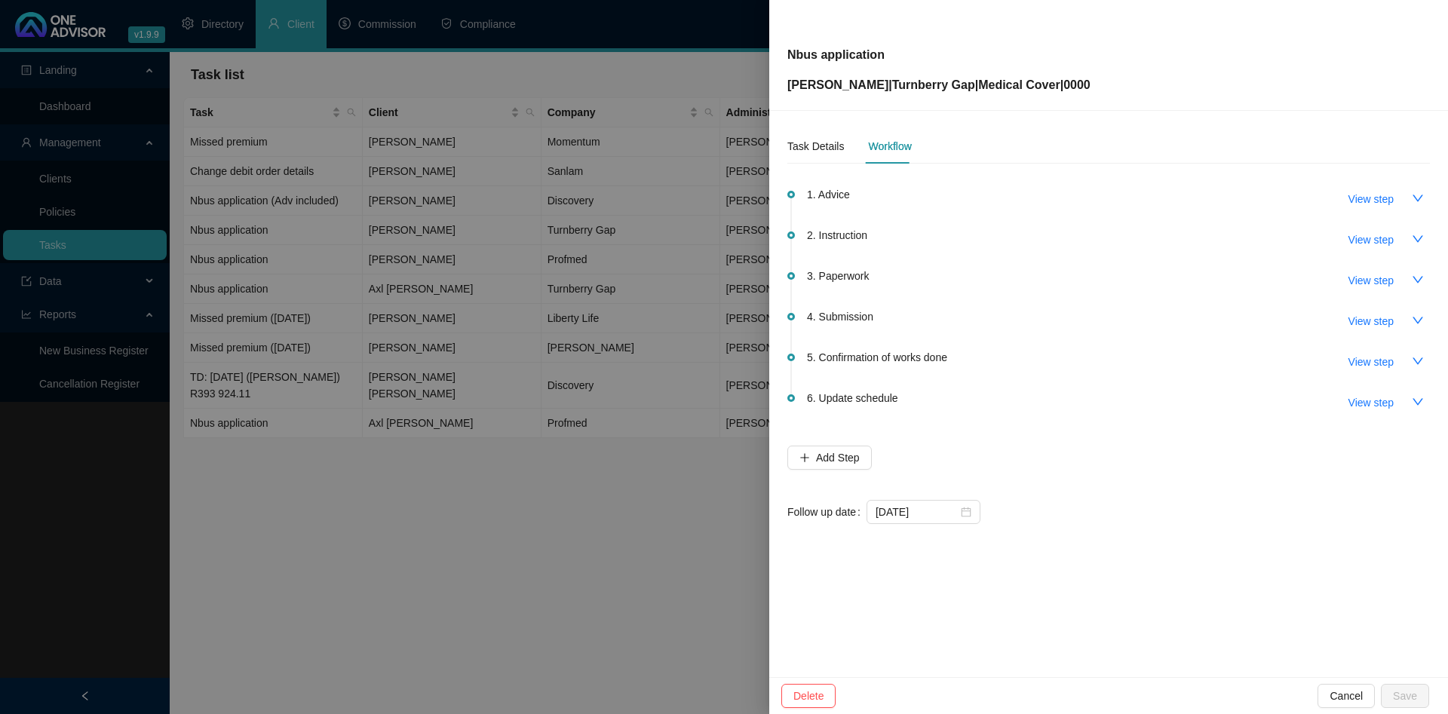
click at [456, 226] on div at bounding box center [724, 357] width 1448 height 714
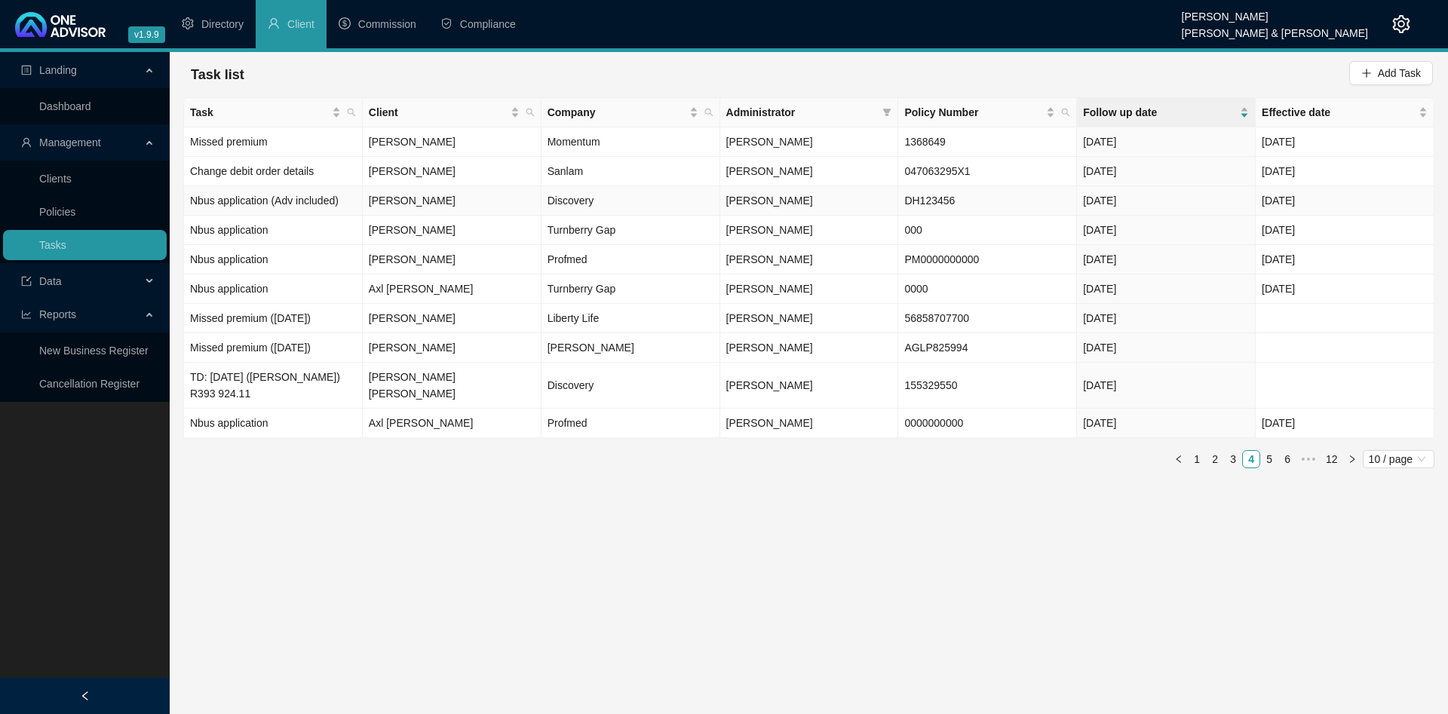
click at [1033, 205] on td "DH123456" at bounding box center [987, 200] width 179 height 29
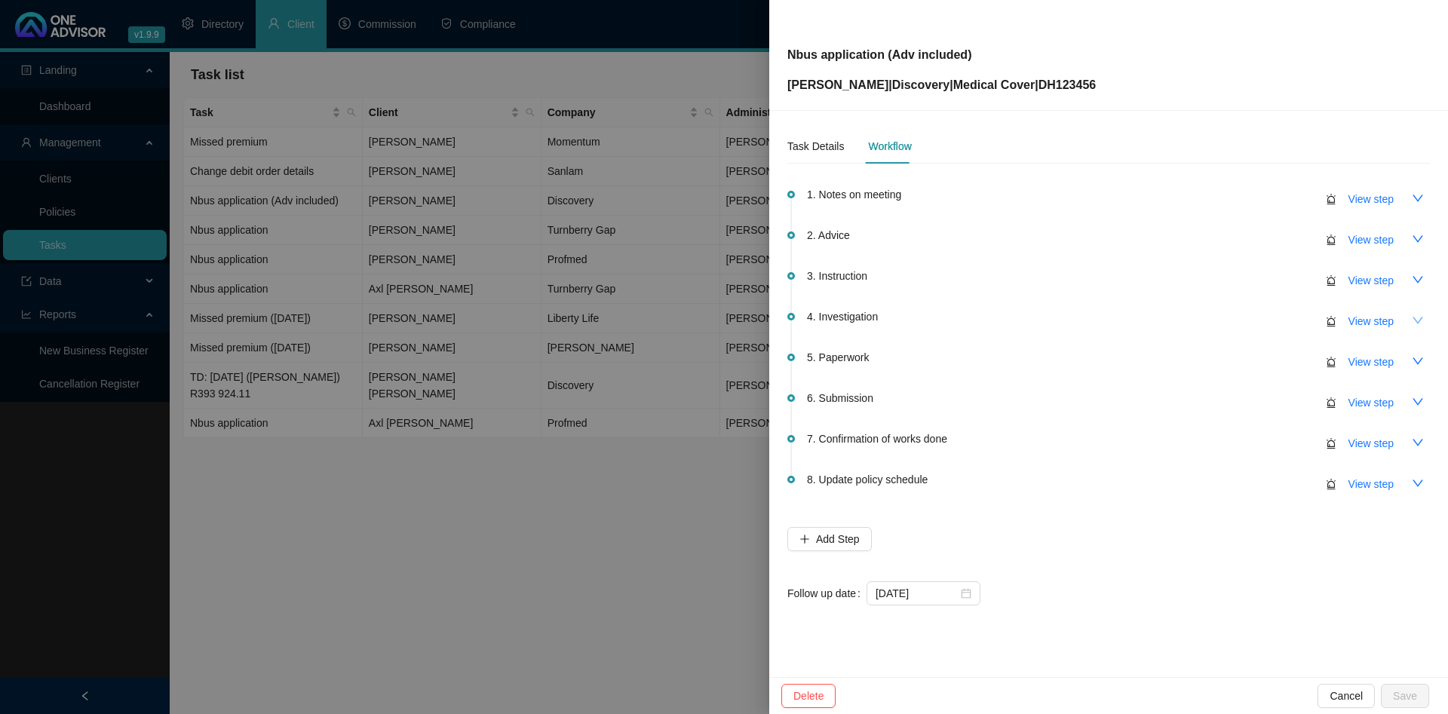
click at [1423, 315] on icon "down" at bounding box center [1418, 321] width 12 height 12
click at [1422, 316] on icon "up" at bounding box center [1418, 321] width 12 height 12
click at [1413, 275] on icon "down" at bounding box center [1418, 280] width 12 height 12
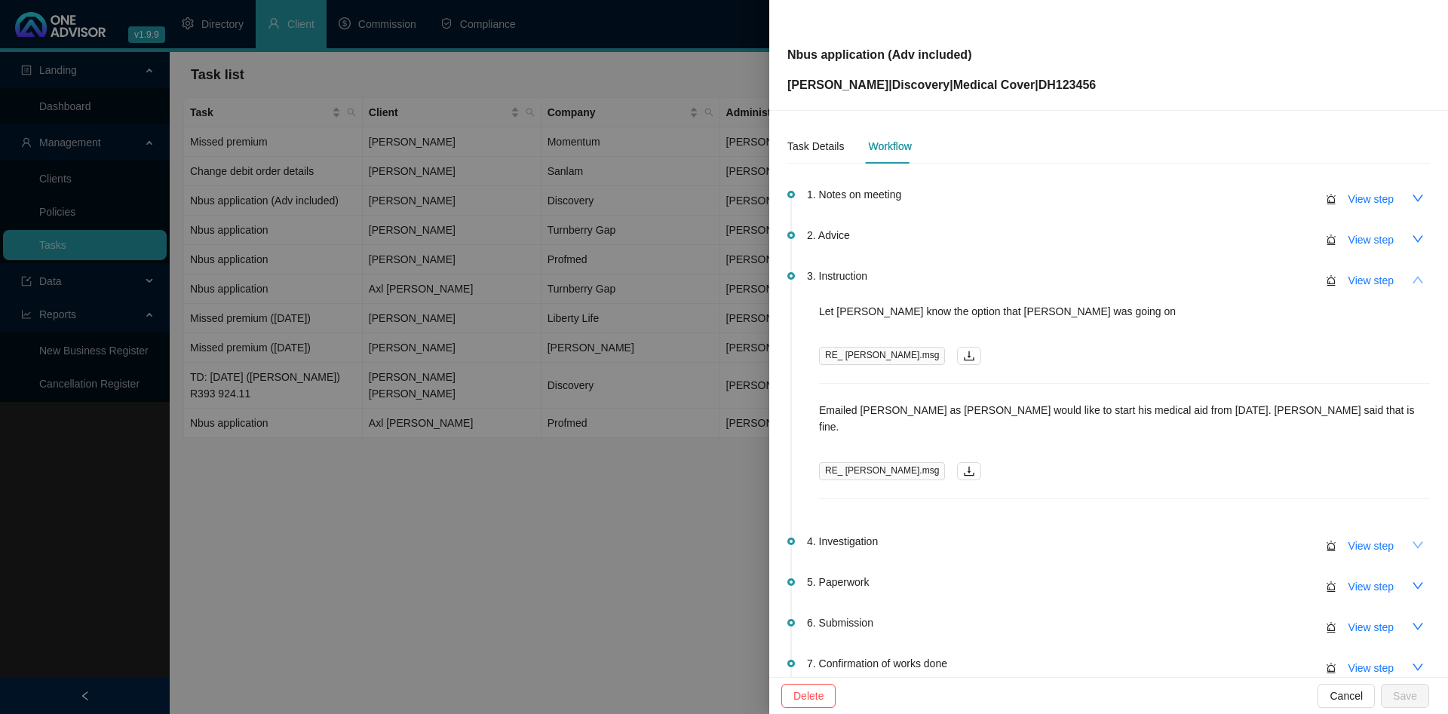
click at [1416, 276] on icon "up" at bounding box center [1418, 280] width 12 height 12
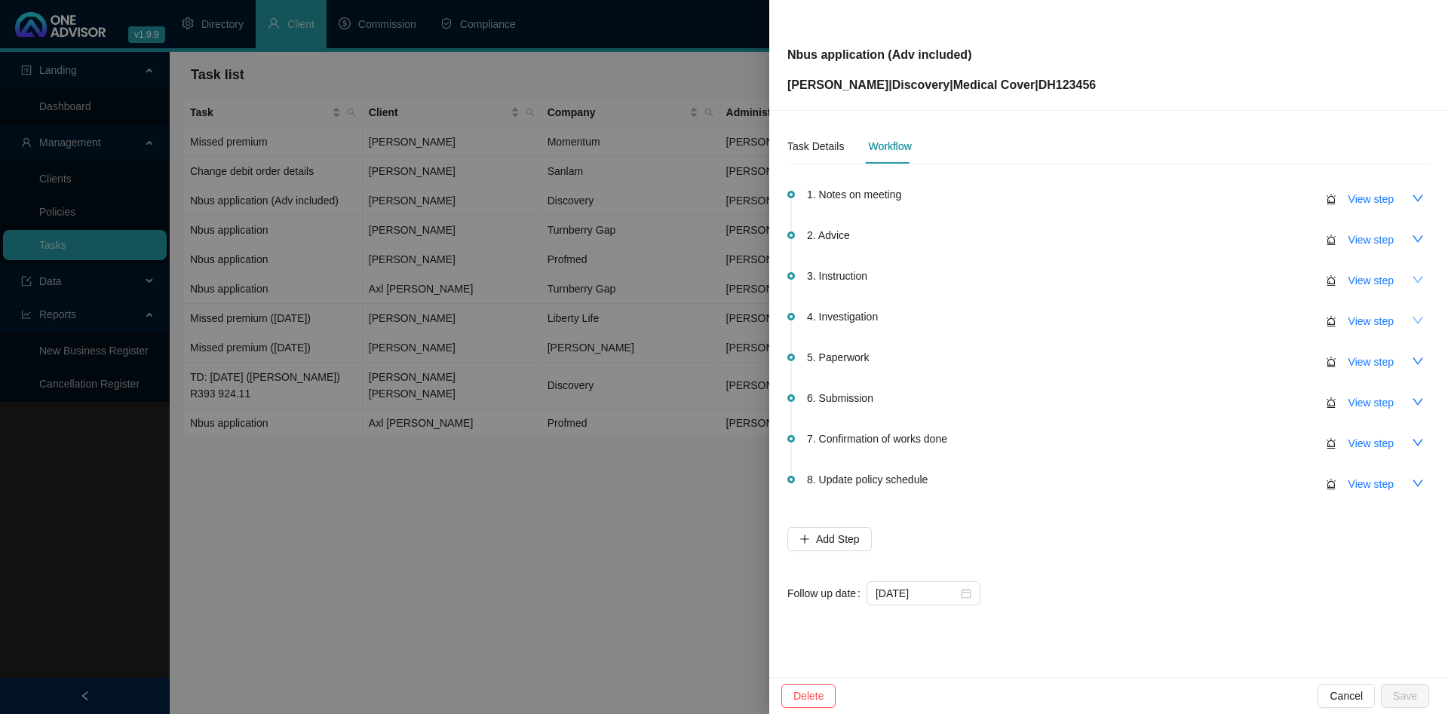
click at [481, 339] on div at bounding box center [724, 357] width 1448 height 714
